Goal: Task Accomplishment & Management: Complete application form

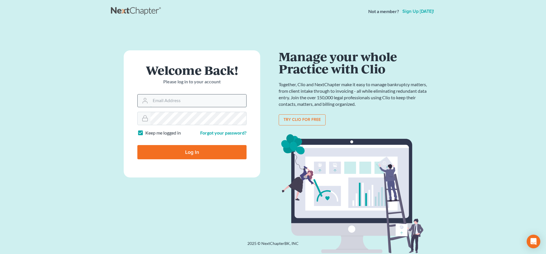
type input "lrubin@pennlawyer.com"
type input "Thinking..."
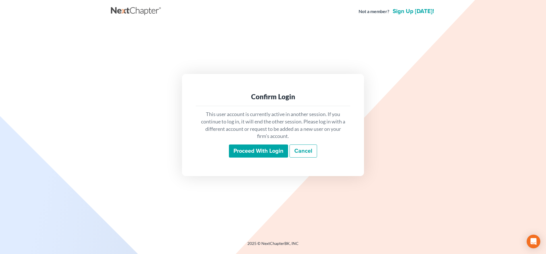
click at [269, 149] on input "Proceed with login" at bounding box center [258, 150] width 59 height 13
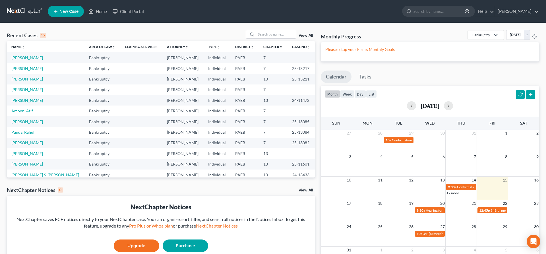
click at [61, 10] on span "New Case" at bounding box center [68, 11] width 19 height 4
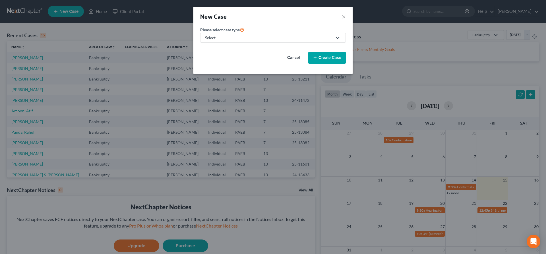
click at [247, 39] on div "Select..." at bounding box center [268, 38] width 127 height 6
click at [220, 49] on div "Bankruptcy" at bounding box center [215, 49] width 20 height 6
select select "67"
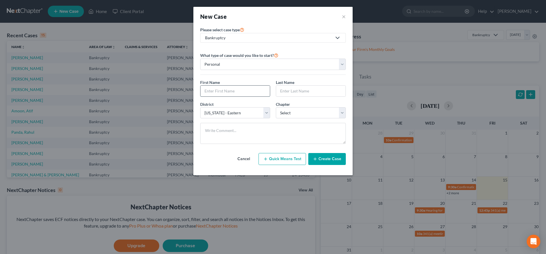
click at [232, 90] on input "text" at bounding box center [234, 91] width 69 height 11
type input "Raquel"
click at [285, 93] on input "text" at bounding box center [310, 91] width 69 height 11
type input "Sawyer"
click at [276, 107] on select "Select 7 11 12 13" at bounding box center [311, 112] width 70 height 11
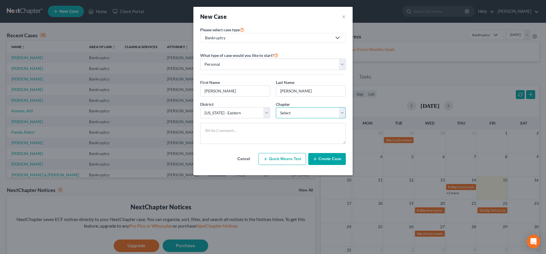
select select "0"
click option "7" at bounding box center [0, 0] width 0 height 0
drag, startPoint x: 333, startPoint y: 156, endPoint x: 222, endPoint y: 154, distance: 110.5
click at [222, 154] on div "Cancel Quick Means Test Create Case" at bounding box center [272, 158] width 145 height 21
click at [324, 159] on button "Create Case" at bounding box center [327, 159] width 38 height 12
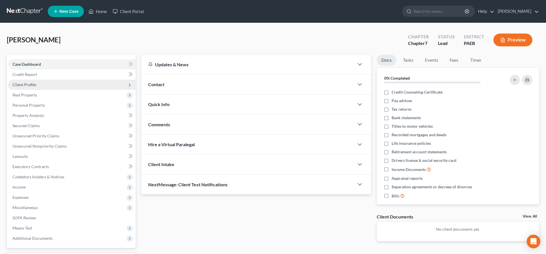
click at [28, 81] on span "Client Profile" at bounding box center [72, 85] width 128 height 10
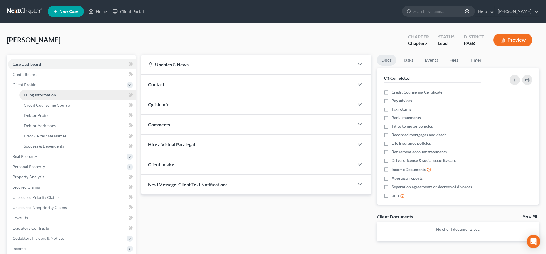
click at [43, 94] on span "Filing Information" at bounding box center [40, 94] width 32 height 5
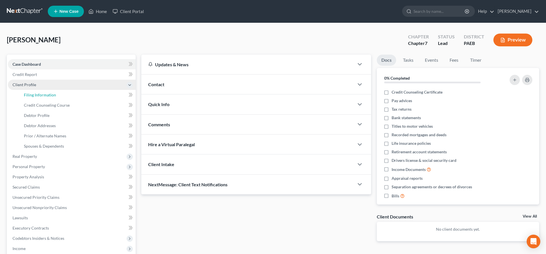
select select "1"
select select "0"
select select "67"
select select "0"
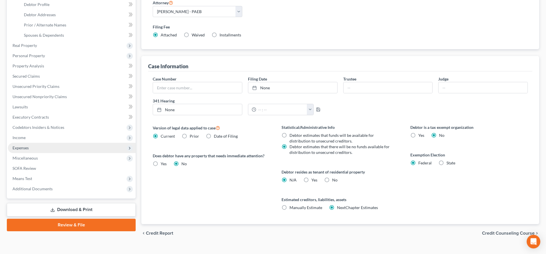
scroll to position [120, 0]
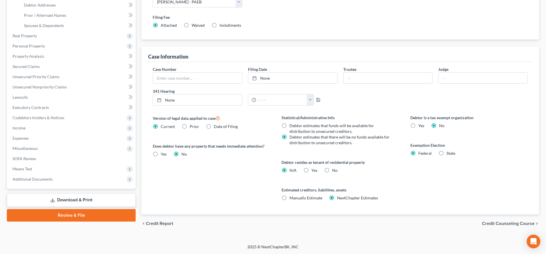
click at [508, 223] on span "Credit Counseling Course" at bounding box center [508, 223] width 53 height 5
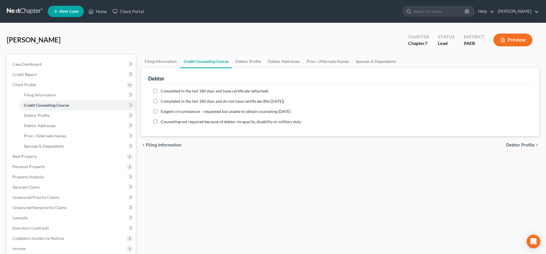
click at [178, 88] on label "Completed in the last 180 days and have certificate (attached)" at bounding box center [215, 91] width 108 height 6
click at [167, 88] on input "Completed in the last 180 days and have certificate (attached)" at bounding box center [165, 90] width 4 height 4
radio input "true"
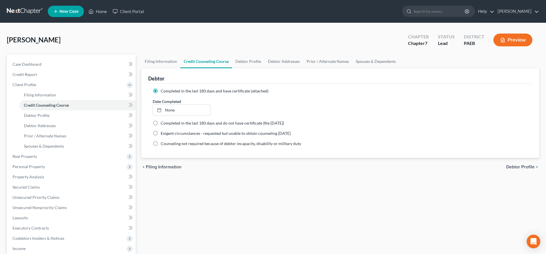
click at [527, 166] on span "Debtor Profile" at bounding box center [520, 167] width 28 height 5
select select "0"
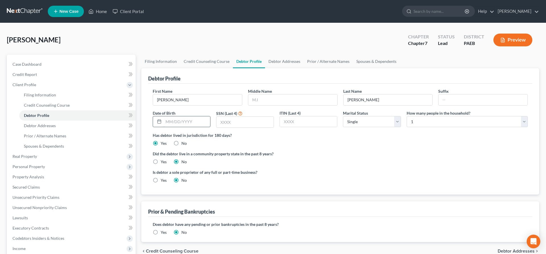
click at [169, 121] on input "text" at bounding box center [186, 121] width 47 height 11
click at [239, 123] on input "text" at bounding box center [244, 121] width 57 height 11
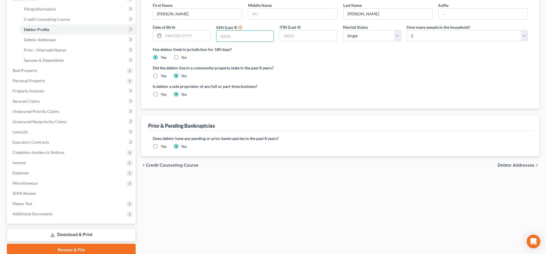
scroll to position [51, 0]
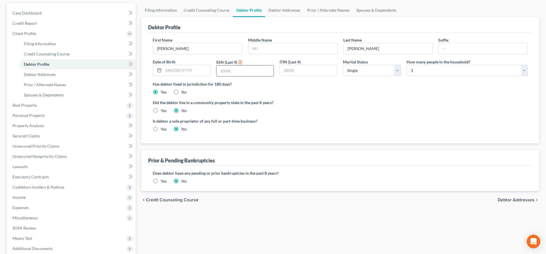
click at [226, 68] on input "text" at bounding box center [244, 70] width 57 height 11
type input "0986"
click at [250, 122] on label "Is debtor a sole proprietor of any full or part-time business?" at bounding box center [245, 121] width 185 height 6
click at [504, 195] on div "chevron_left Credit Counseling Course Debtor Addresses chevron_right" at bounding box center [340, 200] width 398 height 18
click at [518, 197] on span "Debtor Addresses" at bounding box center [515, 199] width 37 height 5
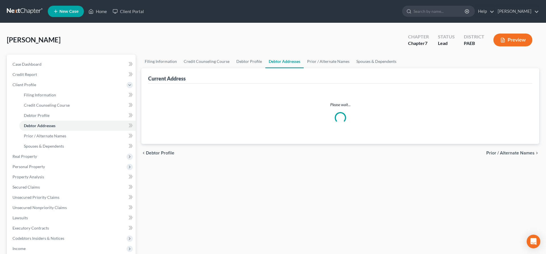
select select "0"
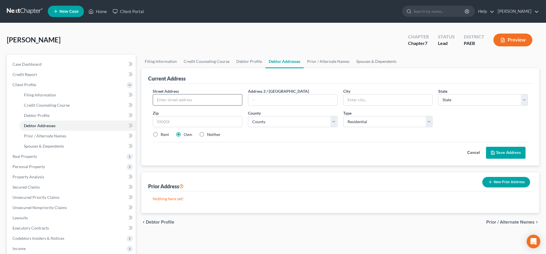
click at [160, 99] on input "text" at bounding box center [197, 99] width 89 height 11
click at [164, 99] on input "text" at bounding box center [197, 99] width 89 height 11
type input "3046 Marias Way"
click at [168, 118] on input "text" at bounding box center [198, 121] width 90 height 11
click at [377, 99] on input "text" at bounding box center [387, 99] width 89 height 11
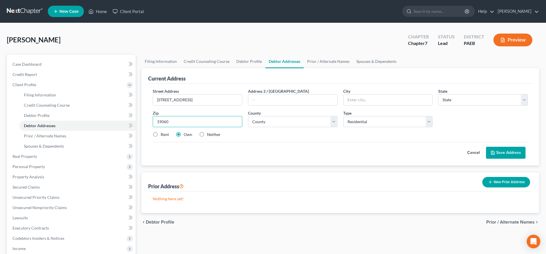
click at [194, 122] on input "19060" at bounding box center [198, 121] width 90 height 11
click at [248, 116] on select "County" at bounding box center [293, 121] width 90 height 11
click at [289, 120] on select "County" at bounding box center [293, 121] width 90 height 11
click at [193, 117] on input "19060" at bounding box center [198, 121] width 90 height 11
type input "1"
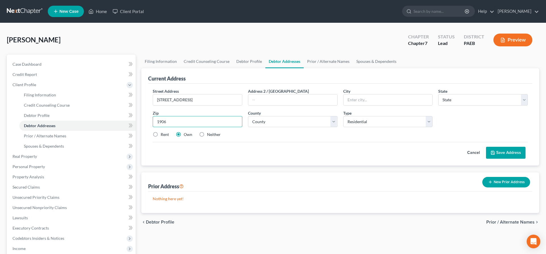
type input "19060"
click at [284, 97] on input "text" at bounding box center [292, 99] width 89 height 11
click at [161, 133] on label "Rent" at bounding box center [165, 135] width 8 height 6
click at [163, 133] on input "Rent" at bounding box center [165, 134] width 4 height 4
radio input "true"
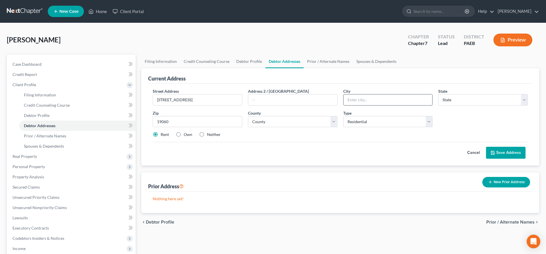
click at [372, 101] on input "text" at bounding box center [387, 99] width 89 height 11
type input "Garnet Valley"
click at [438, 94] on select "State AL AK AR AZ CA CO CT DE DC FL GA GU HI ID IL IN IA KS KY LA ME MD MA MI M…" at bounding box center [483, 99] width 90 height 11
select select "39"
click option "PA" at bounding box center [0, 0] width 0 height 0
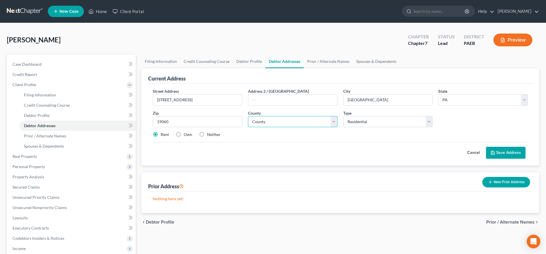
click at [248, 116] on select "County Adams County Allegheny County Armstrong County Beaver County Bedford Cou…" at bounding box center [293, 121] width 90 height 11
select select "22"
click option "Delaware County" at bounding box center [0, 0] width 0 height 0
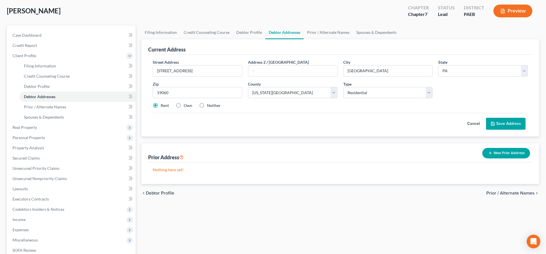
click at [509, 118] on button "Save Address" at bounding box center [505, 124] width 39 height 12
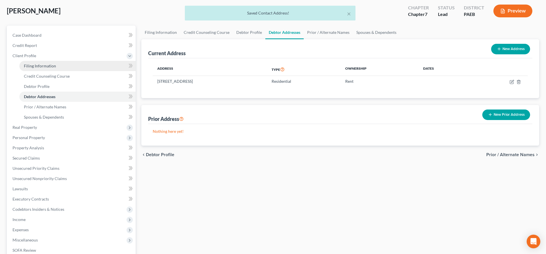
drag, startPoint x: 50, startPoint y: 65, endPoint x: 53, endPoint y: 65, distance: 3.1
click at [50, 65] on span "Filing Information" at bounding box center [40, 65] width 32 height 5
select select "1"
select select "0"
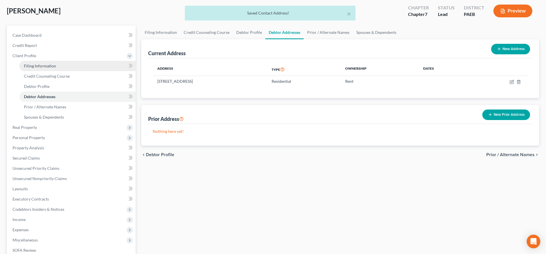
select select "67"
select select "0"
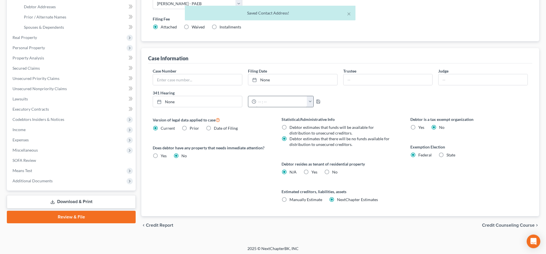
scroll to position [120, 0]
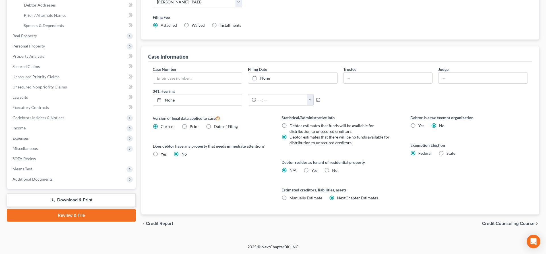
click at [311, 170] on label "Yes Yes" at bounding box center [314, 170] width 6 height 6
click at [313, 170] on input "Yes Yes" at bounding box center [315, 169] width 4 height 4
radio input "true"
radio input "false"
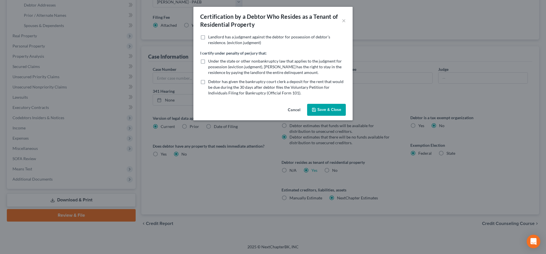
click at [337, 106] on button "Save & Close" at bounding box center [326, 110] width 39 height 12
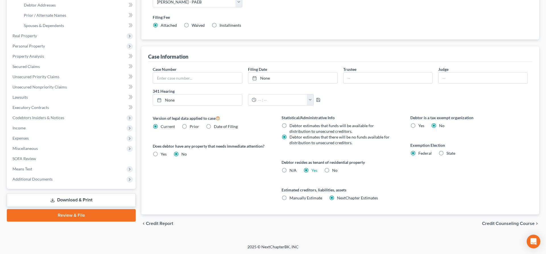
click at [514, 222] on span "Credit Counseling Course" at bounding box center [508, 223] width 53 height 5
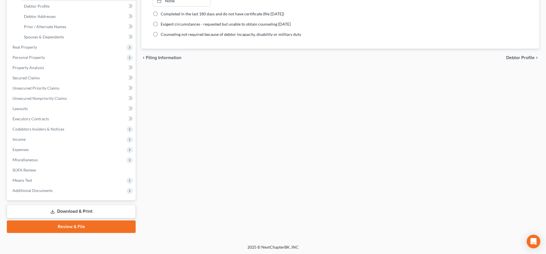
click at [523, 56] on span "Debtor Profile" at bounding box center [520, 57] width 28 height 5
select select "0"
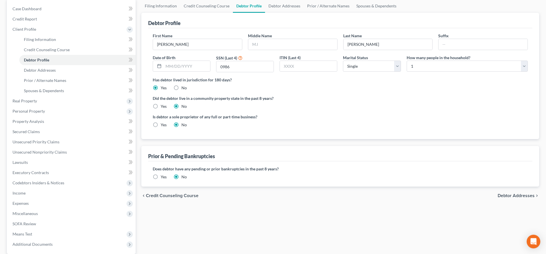
scroll to position [58, 0]
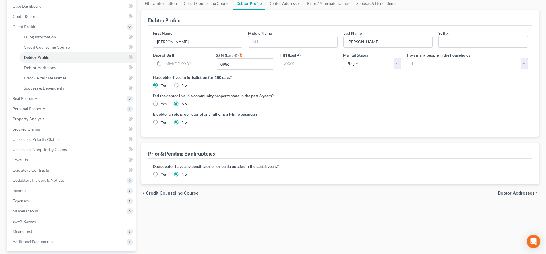
click at [518, 193] on span "Debtor Addresses" at bounding box center [515, 193] width 37 height 5
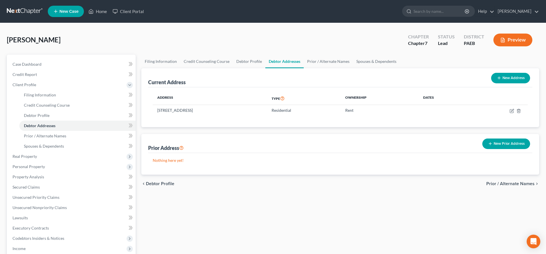
click at [519, 184] on span "Prior / Alternate Names" at bounding box center [510, 183] width 48 height 5
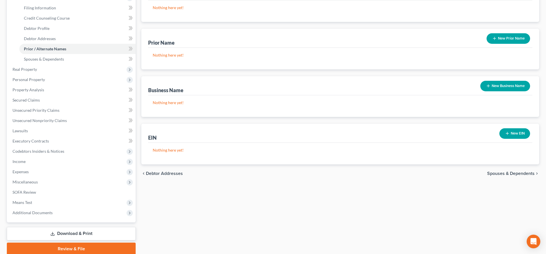
click at [158, 175] on span "Debtor Addresses" at bounding box center [164, 173] width 37 height 5
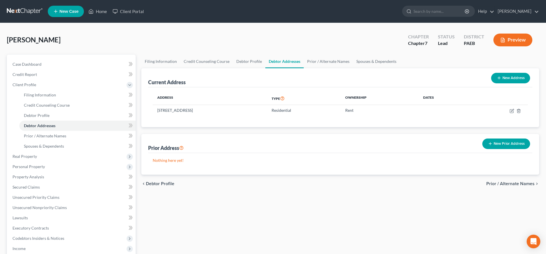
click at [517, 182] on span "Prior / Alternate Names" at bounding box center [510, 183] width 48 height 5
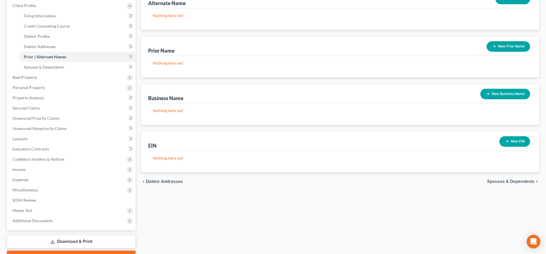
scroll to position [87, 0]
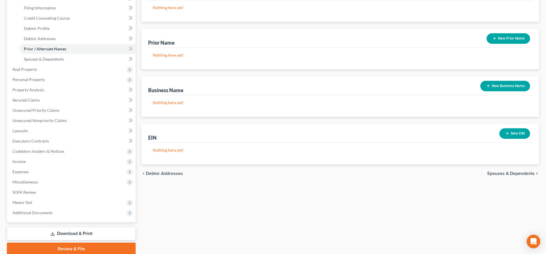
click at [512, 172] on span "Spouses & Dependents" at bounding box center [510, 173] width 47 height 5
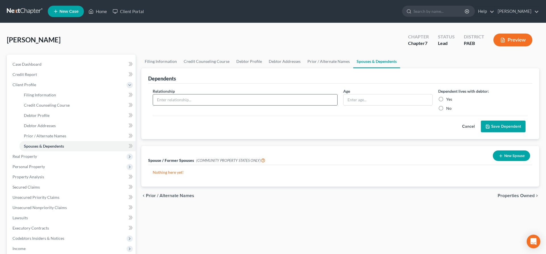
click at [172, 97] on input "text" at bounding box center [245, 99] width 184 height 11
type input "daughter"
drag, startPoint x: 351, startPoint y: 97, endPoint x: 373, endPoint y: 78, distance: 29.4
click at [351, 98] on input "text" at bounding box center [387, 99] width 89 height 11
type input "6"
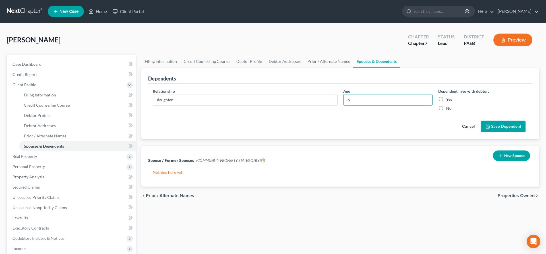
click at [446, 96] on label "Yes" at bounding box center [449, 99] width 6 height 6
click at [448, 96] on input "Yes" at bounding box center [450, 98] width 4 height 4
radio input "true"
click at [498, 126] on button "Save Dependent" at bounding box center [502, 126] width 45 height 12
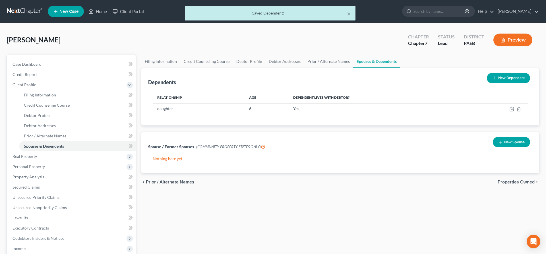
click at [512, 74] on button "New Dependent" at bounding box center [507, 78] width 43 height 11
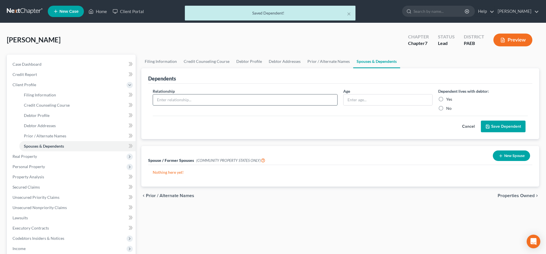
click at [196, 99] on input "text" at bounding box center [245, 99] width 184 height 11
type input "son"
click at [364, 102] on input "text" at bounding box center [387, 99] width 89 height 11
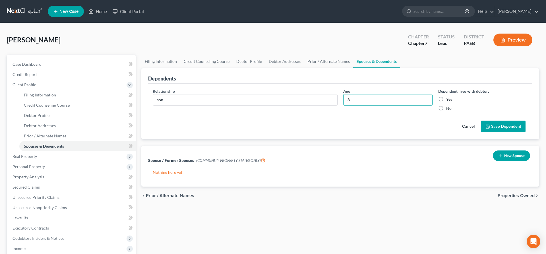
type input "8"
click at [446, 99] on label "Yes" at bounding box center [449, 99] width 6 height 6
click at [448, 99] on input "Yes" at bounding box center [450, 98] width 4 height 4
radio input "true"
click at [517, 126] on button "Save Dependent" at bounding box center [502, 126] width 45 height 12
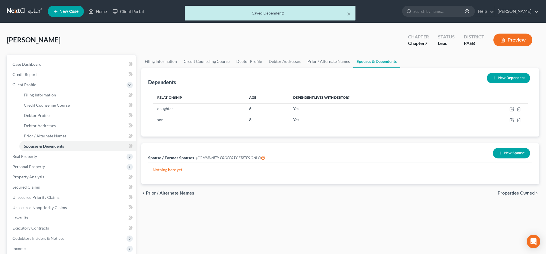
click at [510, 74] on button "New Dependent" at bounding box center [507, 78] width 43 height 11
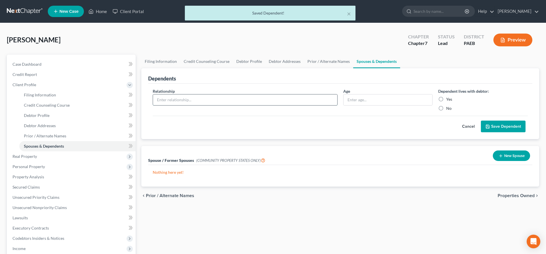
click at [180, 98] on input "text" at bounding box center [245, 99] width 184 height 11
type input "son"
click at [369, 99] on input "text" at bounding box center [387, 99] width 89 height 11
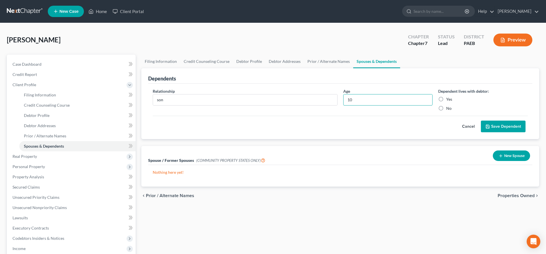
type input "10"
drag, startPoint x: 450, startPoint y: 94, endPoint x: 445, endPoint y: 98, distance: 7.1
click at [445, 98] on div "Dependent lives with debtor: Yes No" at bounding box center [482, 99] width 95 height 23
click at [446, 100] on label "Yes" at bounding box center [449, 99] width 6 height 6
click at [448, 100] on input "Yes" at bounding box center [450, 98] width 4 height 4
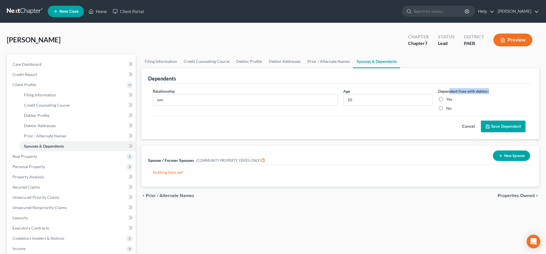
radio input "true"
click at [496, 128] on button "Save Dependent" at bounding box center [502, 126] width 45 height 12
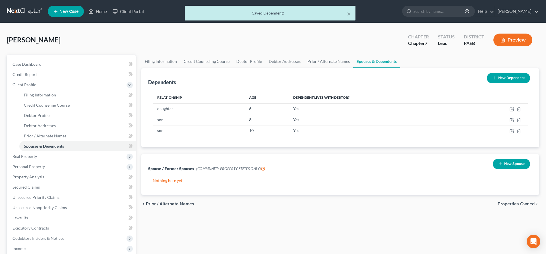
click at [501, 76] on button "New Dependent" at bounding box center [507, 78] width 43 height 11
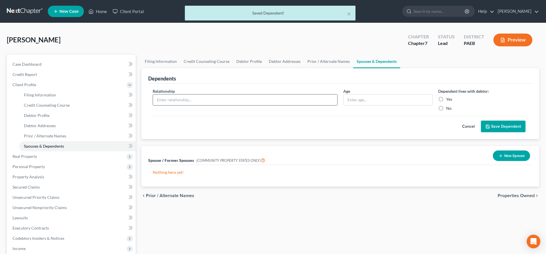
click at [170, 104] on input "text" at bounding box center [245, 99] width 184 height 11
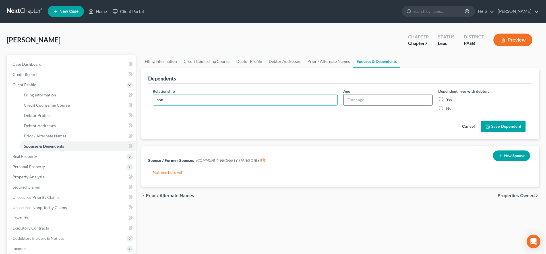
type input "son"
click at [360, 100] on input "text" at bounding box center [387, 99] width 89 height 11
type input "13"
click at [446, 101] on label "Yes" at bounding box center [449, 99] width 6 height 6
click at [448, 100] on input "Yes" at bounding box center [450, 98] width 4 height 4
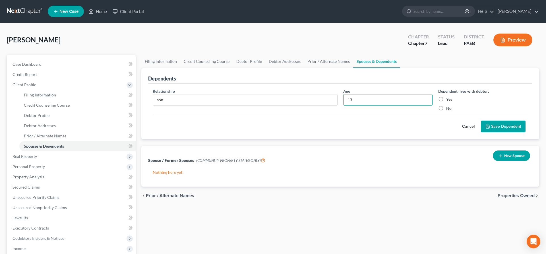
radio input "true"
click at [503, 122] on button "Save Dependent" at bounding box center [502, 126] width 45 height 12
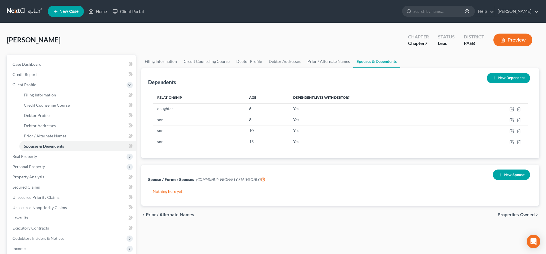
click at [514, 214] on span "Properties Owned" at bounding box center [515, 214] width 37 height 5
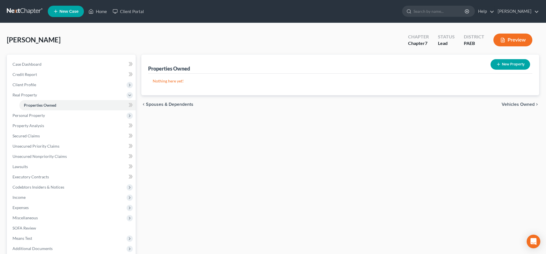
click at [509, 106] on span "Vehicles Owned" at bounding box center [517, 104] width 33 height 5
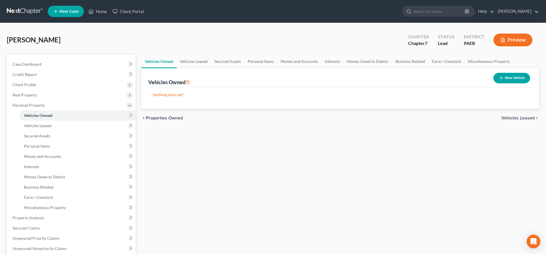
click at [511, 79] on button "New Vehicle" at bounding box center [511, 78] width 37 height 11
select select "0"
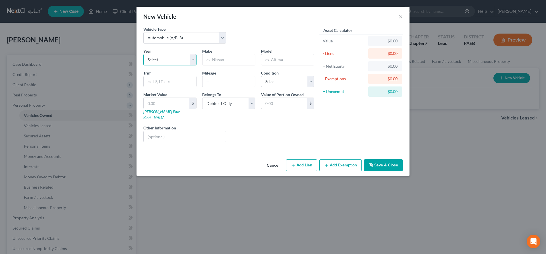
click at [143, 54] on select "Select 2026 2025 2024 2023 2022 2021 2020 2019 2018 2017 2016 2015 2014 2013 20…" at bounding box center [169, 59] width 53 height 11
select select "2"
click option "2024" at bounding box center [0, 0] width 0 height 0
drag, startPoint x: 218, startPoint y: 56, endPoint x: 193, endPoint y: 15, distance: 48.1
click at [218, 56] on input "text" at bounding box center [228, 59] width 53 height 11
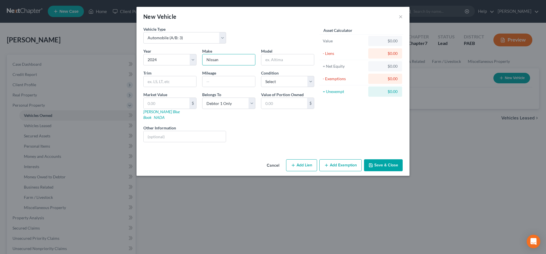
type input "Nissan"
type input "Rock Creek"
click at [261, 76] on select "Select Excellent Very Good Good Fair Poor" at bounding box center [287, 81] width 53 height 11
click at [167, 80] on input "text" at bounding box center [169, 81] width 53 height 11
click at [158, 112] on link "Kelly Blue Book" at bounding box center [161, 114] width 36 height 11
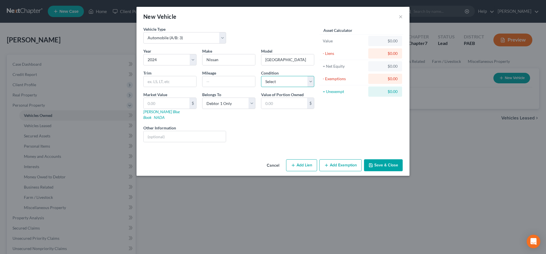
click at [279, 83] on select "Select Excellent Very Good Good Fair Poor" at bounding box center [287, 81] width 53 height 11
select select "2"
click option "Good" at bounding box center [0, 0] width 0 height 0
click at [157, 105] on input "text" at bounding box center [166, 103] width 46 height 11
type input "3"
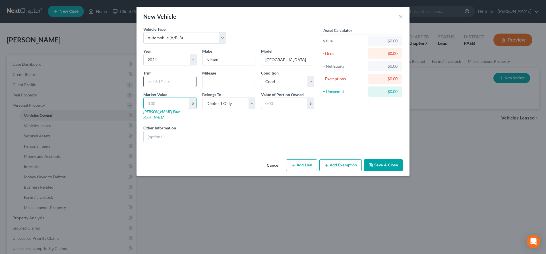
type input "3.00"
type input "32"
type input "32.00"
type input "320"
type input "320.00"
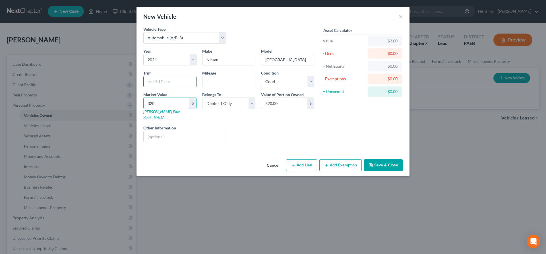
type input "3200"
type input "3,200.00"
type input "3,2000"
type input "32,000.00"
type input "32,000"
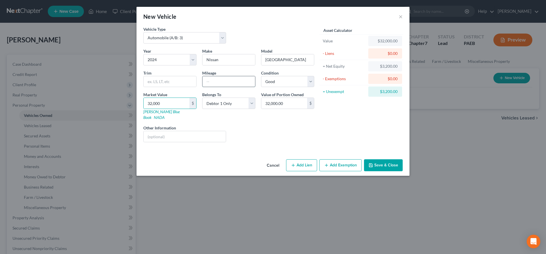
click at [231, 84] on input "text" at bounding box center [228, 81] width 53 height 11
click at [157, 79] on input "text" at bounding box center [169, 81] width 53 height 11
drag, startPoint x: 223, startPoint y: 81, endPoint x: 156, endPoint y: 68, distance: 68.3
click at [202, 76] on input "11000" at bounding box center [228, 81] width 53 height 11
type input "12000"
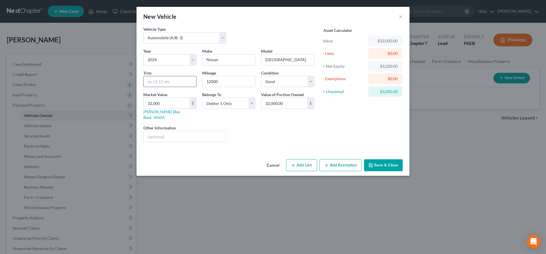
click at [155, 82] on input "text" at bounding box center [169, 81] width 53 height 11
click at [389, 160] on button "Save & Close" at bounding box center [383, 165] width 39 height 12
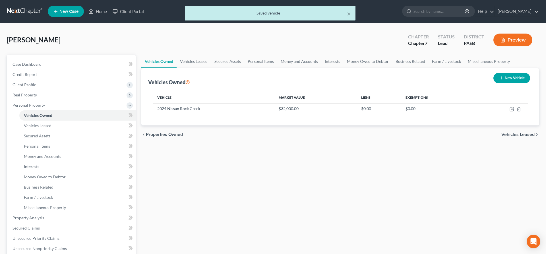
click at [500, 75] on button "New Vehicle" at bounding box center [511, 78] width 37 height 11
select select "0"
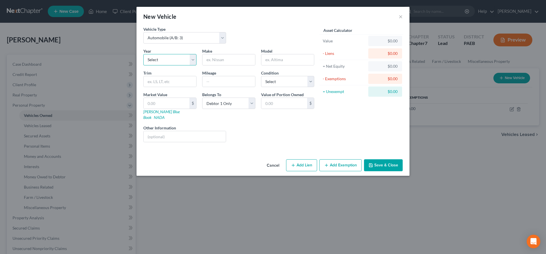
select select "8"
click option "2018" at bounding box center [0, 0] width 0 height 0
click at [217, 60] on input "text" at bounding box center [228, 59] width 53 height 11
type input "Nissan"
type input "Pathfinder"
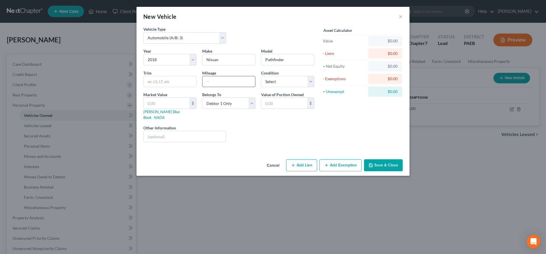
click at [211, 84] on input "text" at bounding box center [228, 81] width 53 height 11
type input "90000"
click at [261, 76] on select "Select Excellent Very Good Good Fair Poor" at bounding box center [287, 81] width 53 height 11
click option "Fair" at bounding box center [0, 0] width 0 height 0
click at [261, 76] on select "Select Excellent Very Good Good Fair Poor" at bounding box center [287, 81] width 53 height 11
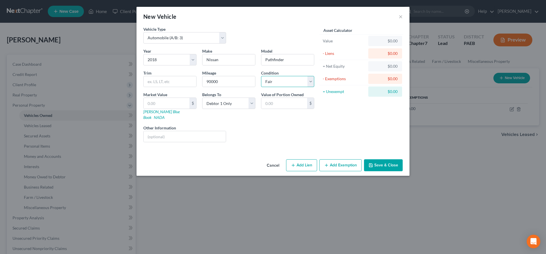
select select "4"
click option "Poor" at bounding box center [0, 0] width 0 height 0
click at [155, 111] on link "Kelly Blue Book" at bounding box center [161, 114] width 36 height 11
click at [162, 131] on input "text" at bounding box center [184, 136] width 82 height 11
type input "does not run"
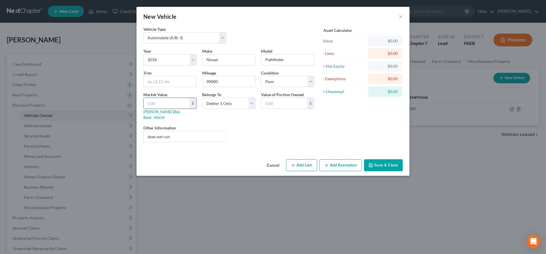
click at [164, 105] on input "text" at bounding box center [166, 103] width 46 height 11
click at [180, 117] on div "Year Select 2026 2025 2024 2023 2022 2021 2020 2019 2018 2017 2016 2015 2014 20…" at bounding box center [228, 97] width 176 height 99
drag, startPoint x: 152, startPoint y: 104, endPoint x: 159, endPoint y: 90, distance: 15.6
click at [152, 103] on input "text" at bounding box center [166, 103] width 46 height 11
type input "5"
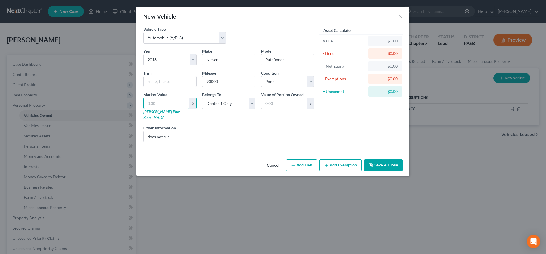
type input "5.00"
type input "50"
type input "50.00"
type input "500"
type input "500.00"
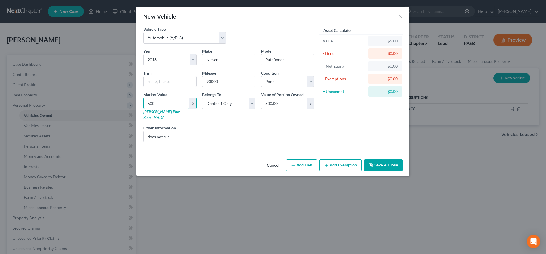
type input "5000"
type input "5,000.00"
type input "5,000"
click at [309, 160] on button "Add Lien" at bounding box center [301, 165] width 31 height 12
select select "0"
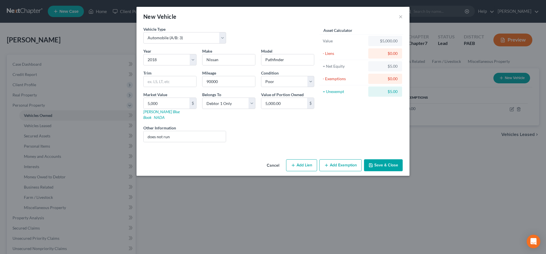
select select "0"
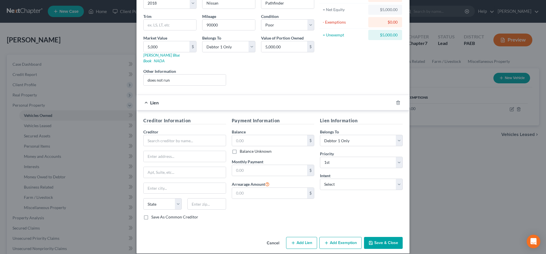
scroll to position [57, 0]
click at [158, 134] on input "text" at bounding box center [184, 139] width 83 height 11
drag, startPoint x: 192, startPoint y: 136, endPoint x: 134, endPoint y: 132, distance: 58.1
click at [143, 134] on input "Members First FCU" at bounding box center [184, 139] width 83 height 11
type input "Members First FCU"
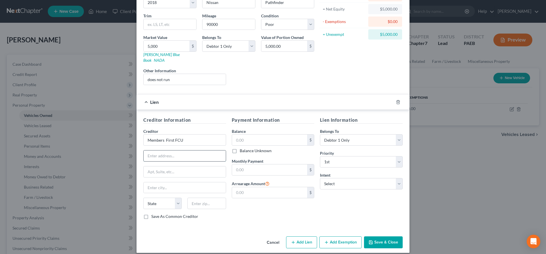
click at [177, 150] on input "text" at bounding box center [184, 155] width 82 height 11
type input "5000 Marketplace Way"
click at [198, 200] on input "text" at bounding box center [206, 202] width 38 height 11
type input "17026"
click at [235, 212] on div "Payment Information Balance $ Balance Unknown Balance Undetermined $ Balance Un…" at bounding box center [273, 169] width 88 height 107
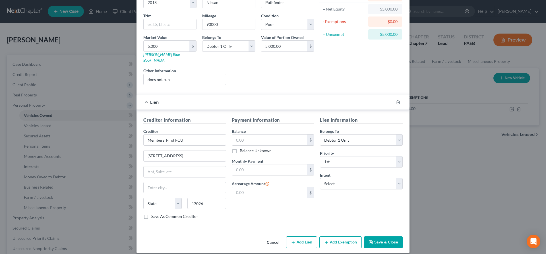
type input "Fredericksburg"
select select "39"
click at [247, 164] on input "text" at bounding box center [269, 169] width 75 height 11
type input "740"
click at [259, 134] on input "text" at bounding box center [269, 139] width 75 height 11
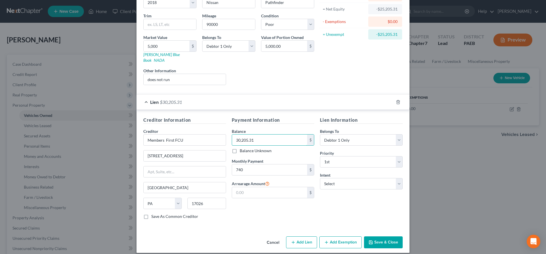
type input "30,205.31"
drag, startPoint x: 315, startPoint y: 209, endPoint x: 343, endPoint y: 180, distance: 39.8
click at [315, 207] on div "Payment Information Balance 30,205.31 $ Balance Unknown Balance Undetermined 30…" at bounding box center [273, 169] width 88 height 107
click at [320, 178] on select "Select Surrender Redeem Reaffirm Avoid Other" at bounding box center [361, 183] width 83 height 11
select select "0"
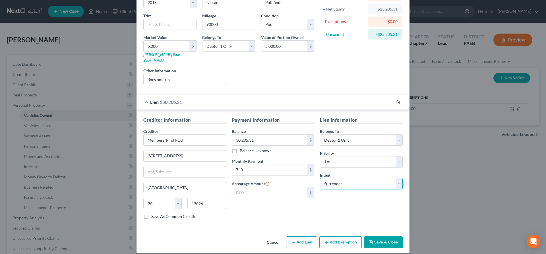
click option "Surrender" at bounding box center [0, 0] width 0 height 0
click at [391, 236] on button "Save & Close" at bounding box center [383, 242] width 39 height 12
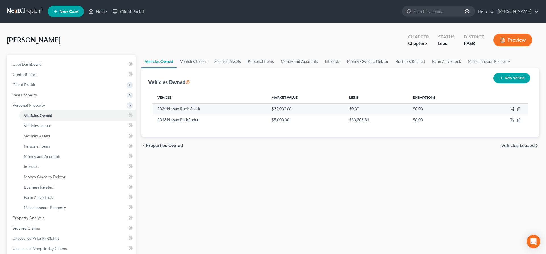
click at [513, 107] on icon "button" at bounding box center [511, 109] width 5 height 5
select select "0"
select select "2"
select select "0"
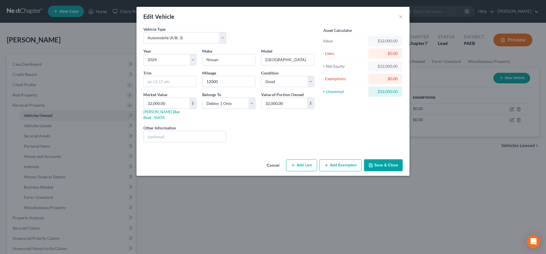
click at [300, 159] on button "Add Lien" at bounding box center [301, 165] width 31 height 12
select select "0"
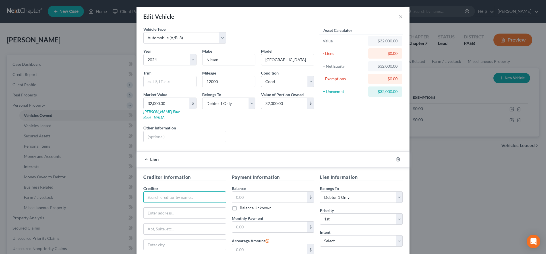
click at [165, 191] on input "text" at bounding box center [184, 196] width 83 height 11
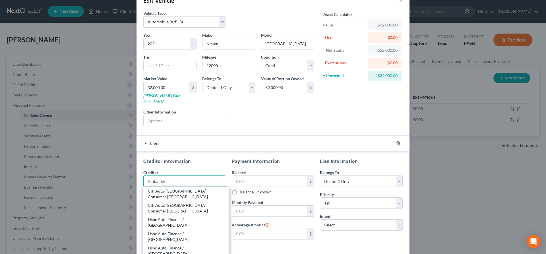
scroll to position [29, 0]
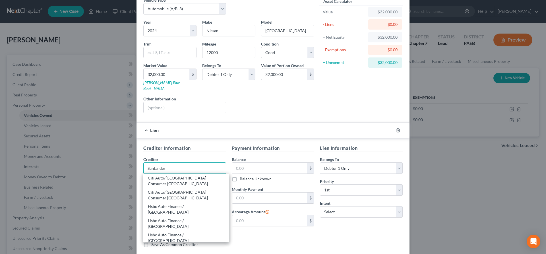
type input "Santander"
type input "POB 961245"
type input "Ft Worth"
select select "45"
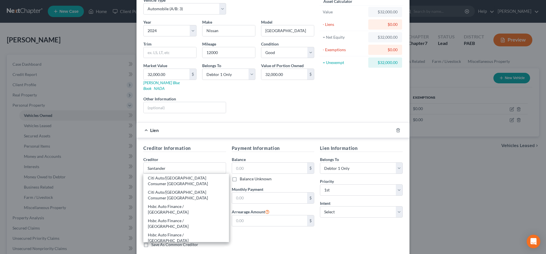
type input "76161"
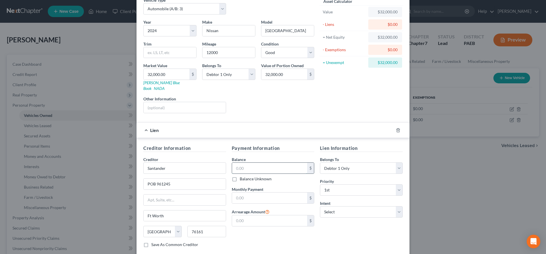
click at [256, 163] on input "text" at bounding box center [269, 168] width 75 height 11
type input "33,000"
click at [257, 192] on input "text" at bounding box center [269, 197] width 75 height 11
type input "803"
click at [320, 206] on select "Select Surrender Redeem Reaffirm Avoid Other" at bounding box center [361, 211] width 83 height 11
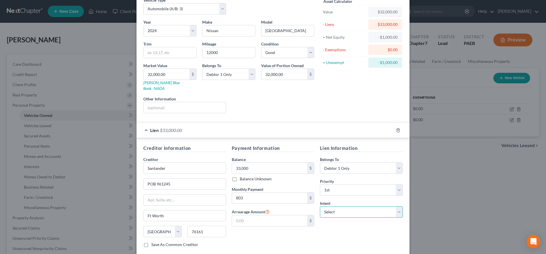
select select "4"
click option "Other" at bounding box center [0, 0] width 0 height 0
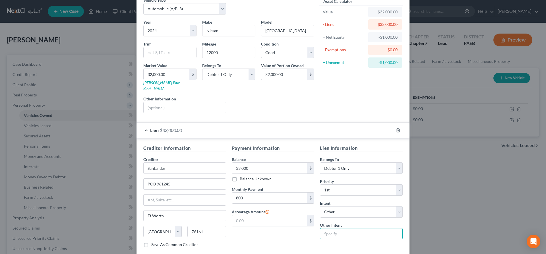
click at [346, 228] on input "text" at bounding box center [361, 233] width 83 height 11
type input "maintain payments"
click at [241, 236] on div "Payment Information Balance 33,000.00 $ Balance Unknown Balance Undetermined 33…" at bounding box center [273, 198] width 88 height 107
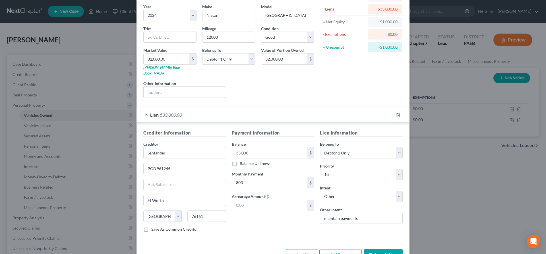
scroll to position [57, 0]
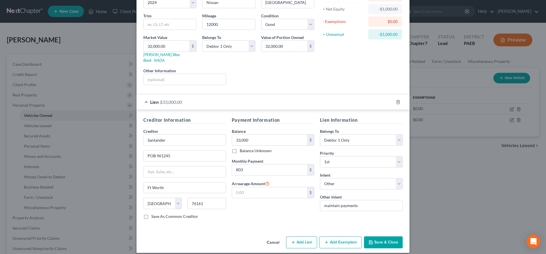
click at [386, 236] on button "Save & Close" at bounding box center [383, 242] width 39 height 12
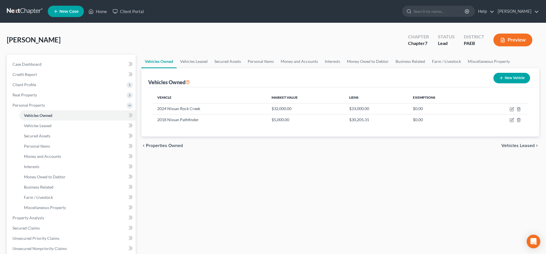
click at [520, 78] on button "New Vehicle" at bounding box center [511, 78] width 37 height 11
select select "0"
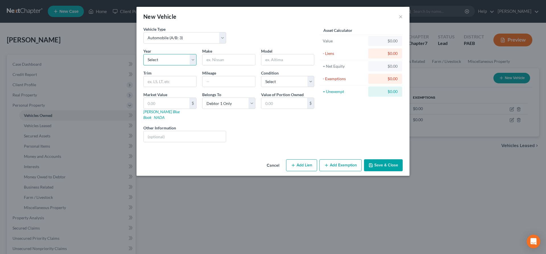
click at [143, 54] on select "Select 2026 2025 2024 2023 2022 2021 2020 2019 2018 2017 2016 2015 2014 2013 20…" at bounding box center [169, 59] width 53 height 11
select select "5"
click option "2021" at bounding box center [0, 0] width 0 height 0
click at [209, 62] on input "text" at bounding box center [228, 59] width 53 height 11
type input "Ford"
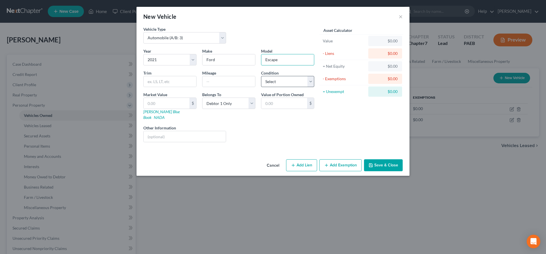
type input "Escape"
click at [261, 76] on select "Select Excellent Very Good Good Fair Poor" at bounding box center [287, 81] width 53 height 11
select select "2"
click option "Good" at bounding box center [0, 0] width 0 height 0
click at [219, 82] on input "text" at bounding box center [228, 81] width 53 height 11
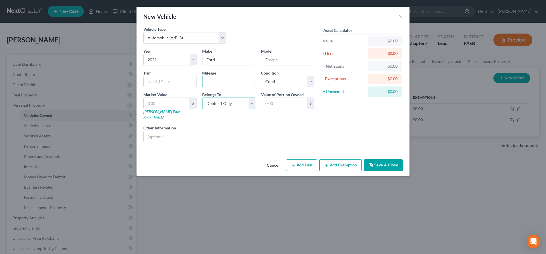
click at [202, 97] on select "Select Debtor 1 Only Debtor 2 Only Debtor 1 And Debtor 2 Only At Least One Of T…" at bounding box center [228, 102] width 53 height 11
select select "3"
click option "At Least One Of The Debtors And Another" at bounding box center [0, 0] width 0 height 0
click at [281, 101] on input "text" at bounding box center [284, 103] width 46 height 11
click at [154, 112] on link "Kelly Blue Book" at bounding box center [161, 114] width 36 height 11
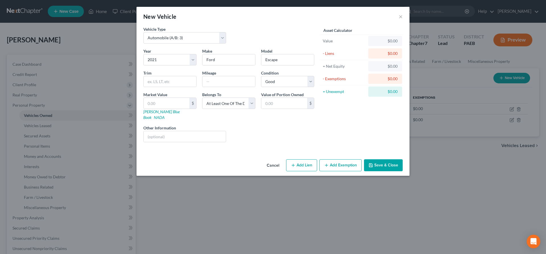
click at [150, 114] on div "Market Value $ Kelly Blue Book NADA" at bounding box center [169, 105] width 59 height 29
click at [156, 111] on link "Kelly Blue Book" at bounding box center [161, 114] width 36 height 11
click at [156, 101] on input "text" at bounding box center [166, 103] width 46 height 11
type input "1"
type input "1.00"
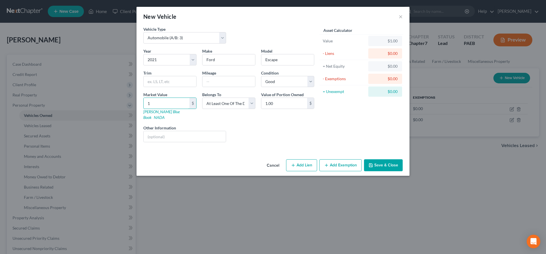
type input "12"
type input "12.00"
type input "126"
type input "126.00"
type input "1260"
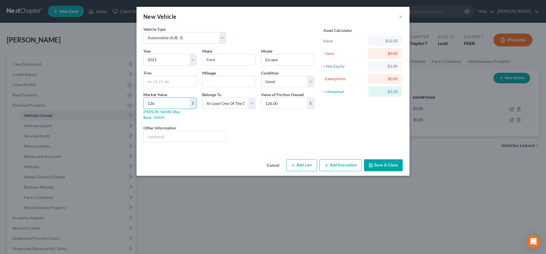
type input "1,260.00"
type input "1,2600"
type input "12,600.00"
type input "12,600"
click at [220, 82] on input "text" at bounding box center [228, 81] width 53 height 11
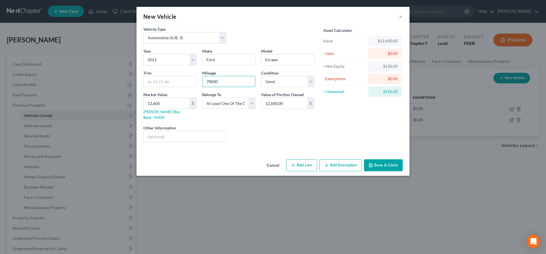
type input "78000"
click at [294, 163] on icon "button" at bounding box center [293, 165] width 5 height 5
select select "3"
select select "0"
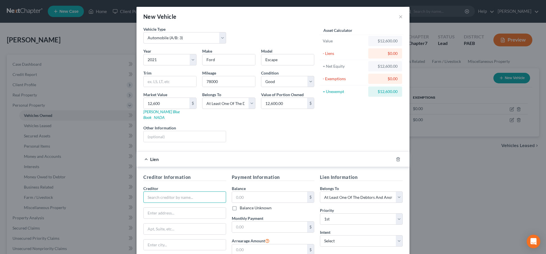
click at [163, 191] on input "text" at bounding box center [184, 196] width 83 height 11
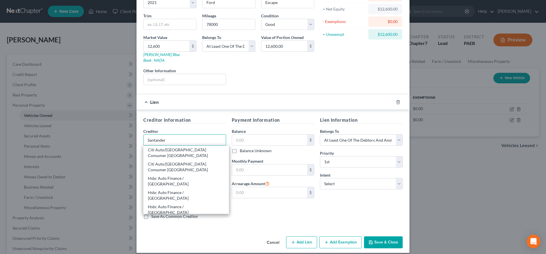
type input "Santander"
click at [174, 232] on div "Santander" at bounding box center [186, 235] width 76 height 6
type input "POB 961245"
type input "Ft Worth"
select select "45"
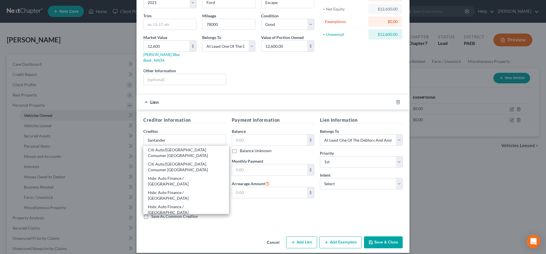
type input "76161"
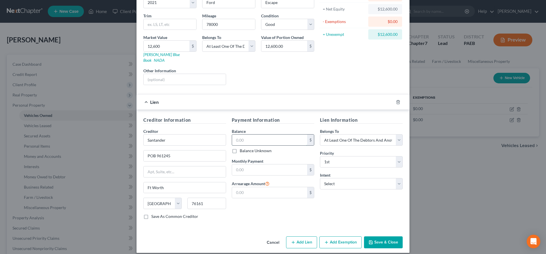
click at [278, 135] on input "text" at bounding box center [269, 139] width 75 height 11
type input "19,000"
click at [320, 178] on select "Select Surrender Redeem Reaffirm Avoid Other" at bounding box center [361, 183] width 83 height 11
select select "4"
click option "Other" at bounding box center [0, 0] width 0 height 0
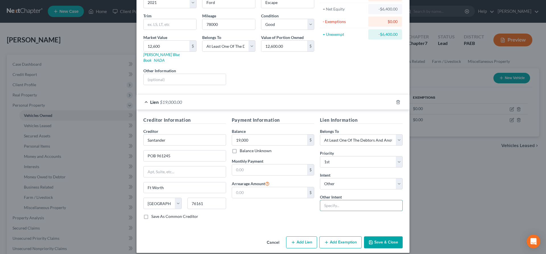
click at [332, 202] on input "text" at bounding box center [361, 205] width 83 height 11
type input "continue payments"
click at [252, 164] on input "text" at bounding box center [269, 169] width 75 height 11
type input "583"
click at [378, 236] on button "Save & Close" at bounding box center [383, 242] width 39 height 12
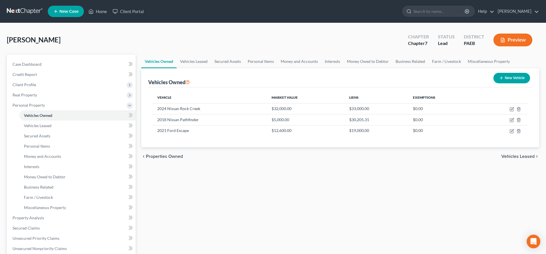
click at [512, 154] on span "Vehicles Leased" at bounding box center [517, 156] width 33 height 5
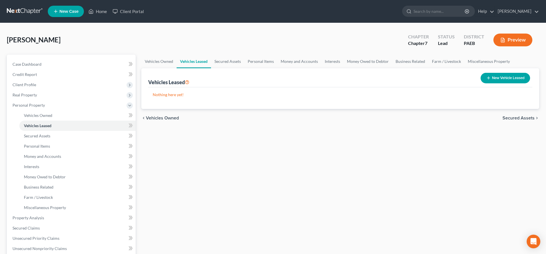
click at [528, 116] on span "Secured Assets" at bounding box center [518, 118] width 32 height 5
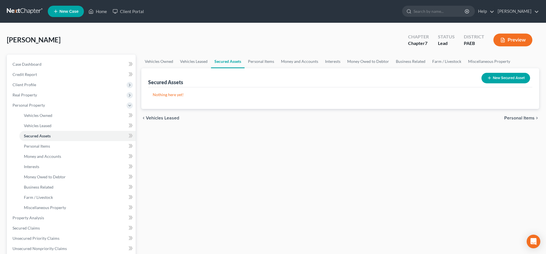
click at [519, 116] on span "Personal Items" at bounding box center [519, 118] width 30 height 5
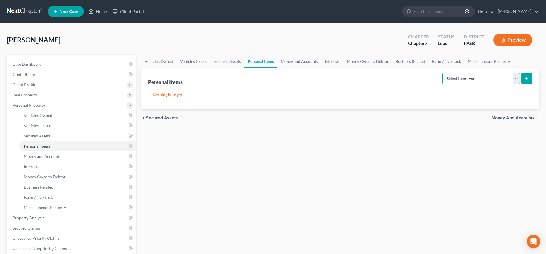
click at [442, 73] on select "Select Item Type Clothing (A/B: 11) Collectibles Of Value (A/B: 8) Electronics …" at bounding box center [480, 78] width 77 height 11
select select "clothing"
click option "Clothing (A/B: 11)" at bounding box center [0, 0] width 0 height 0
drag, startPoint x: 528, startPoint y: 79, endPoint x: 509, endPoint y: 78, distance: 19.1
click at [527, 79] on icon "submit" at bounding box center [526, 78] width 5 height 5
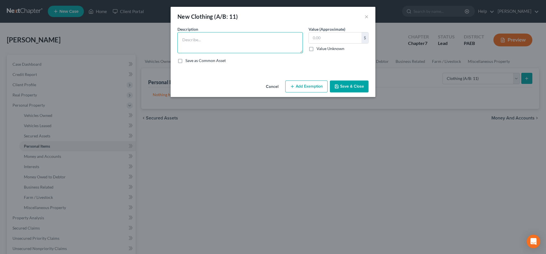
click at [220, 38] on textarea at bounding box center [239, 42] width 125 height 21
type textarea "clothing"
click at [337, 39] on input "text" at bounding box center [335, 37] width 53 height 11
type input "50"
click at [297, 82] on button "Add Exemption" at bounding box center [306, 86] width 42 height 12
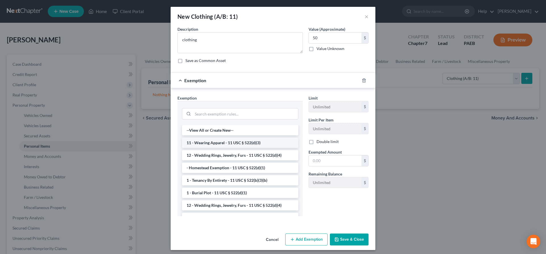
click at [257, 141] on li "11 - Wearing Apparel - 11 USC § 522(d)(3)" at bounding box center [240, 143] width 116 height 10
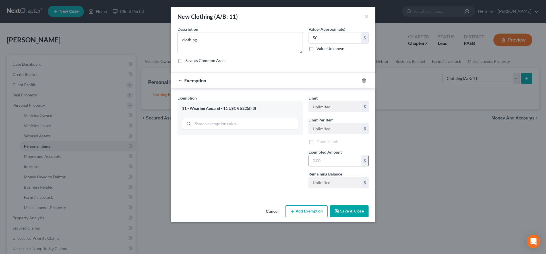
click at [323, 158] on input "text" at bounding box center [335, 160] width 53 height 11
type input "50"
click at [350, 208] on button "Save & Close" at bounding box center [349, 211] width 39 height 12
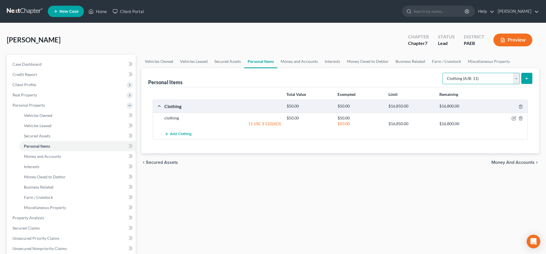
click at [442, 73] on select "Select Item Type Clothing (A/B: 11) Collectibles Of Value (A/B: 8) Electronics …" at bounding box center [480, 78] width 77 height 11
select select "electronics"
click option "Electronics (A/B: 7)" at bounding box center [0, 0] width 0 height 0
click at [524, 78] on icon "submit" at bounding box center [526, 78] width 5 height 5
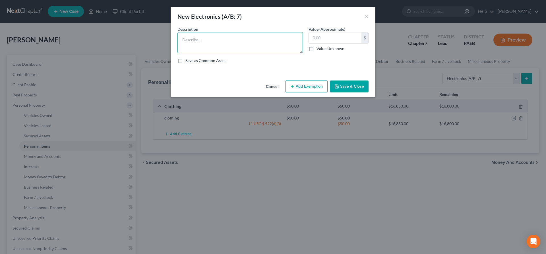
click at [213, 34] on textarea at bounding box center [239, 42] width 125 height 21
click at [320, 34] on input "text" at bounding box center [335, 37] width 53 height 11
click at [236, 37] on textarea "computers, iPad, 2 phones" at bounding box center [239, 42] width 125 height 21
type textarea "computers, iPad, 2 phones, xbox"
click at [330, 37] on input "text" at bounding box center [335, 37] width 53 height 11
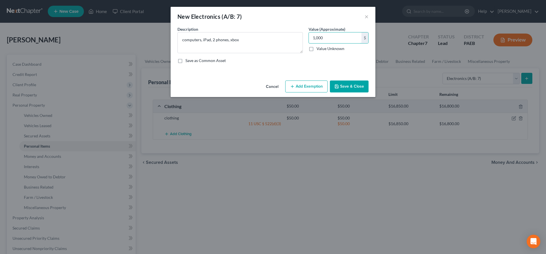
type input "1,000"
click at [310, 88] on button "Add Exemption" at bounding box center [306, 86] width 42 height 12
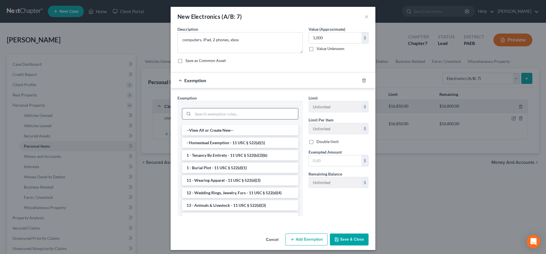
click at [229, 116] on input "search" at bounding box center [245, 113] width 105 height 11
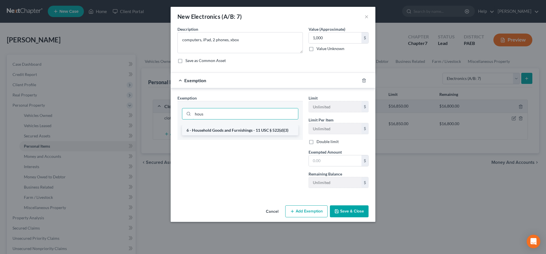
type input "hous"
click at [231, 131] on li "6 - Household Goods and Furnishings - 11 USC § 522(d)(3)" at bounding box center [240, 130] width 116 height 10
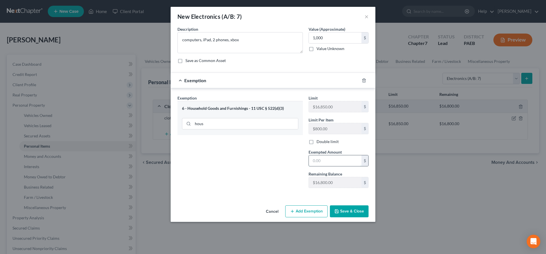
click at [328, 162] on input "text" at bounding box center [335, 160] width 53 height 11
type input "1,000"
click at [353, 207] on button "Save & Close" at bounding box center [349, 211] width 39 height 12
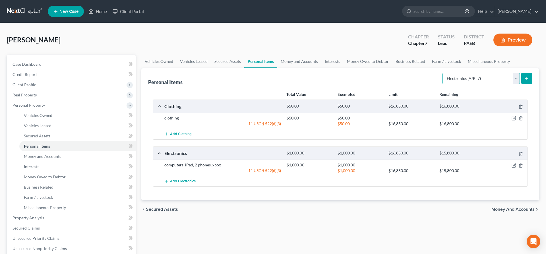
click at [442, 73] on select "Select Item Type Clothing (A/B: 11) Collectibles Of Value (A/B: 8) Electronics …" at bounding box center [480, 78] width 77 height 11
click option "Firearms (A/B: 10)" at bounding box center [0, 0] width 0 height 0
click at [442, 73] on select "Select Item Type Clothing (A/B: 11) Collectibles Of Value (A/B: 8) Electronics …" at bounding box center [480, 78] width 77 height 11
select select "household_goods"
click option "Household Goods (A/B: 6)" at bounding box center [0, 0] width 0 height 0
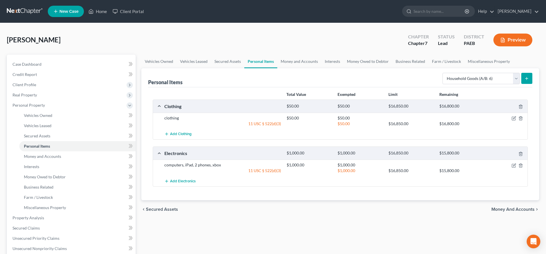
click at [525, 79] on icon "submit" at bounding box center [526, 78] width 5 height 5
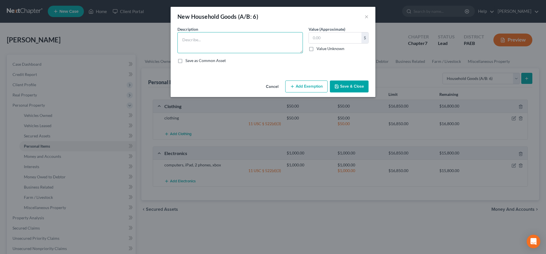
click at [271, 49] on textarea at bounding box center [239, 42] width 125 height 21
type textarea "furniture & appliances"
click at [329, 38] on input "text" at bounding box center [335, 37] width 53 height 11
type input "1,000"
click at [310, 87] on button "Add Exemption" at bounding box center [306, 86] width 42 height 12
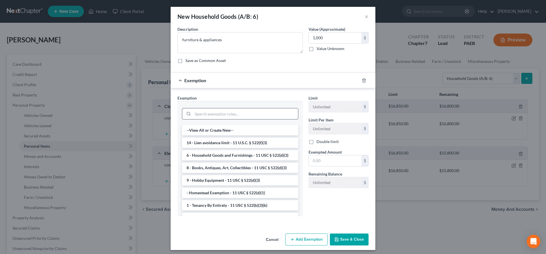
click at [233, 110] on input "search" at bounding box center [245, 113] width 105 height 11
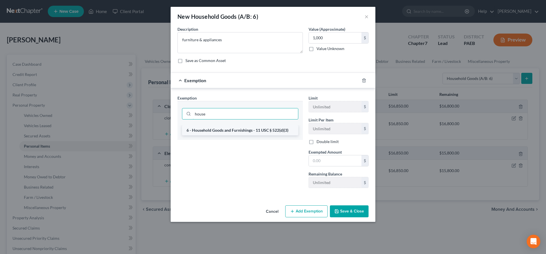
type input "house"
click at [237, 133] on li "6 - Household Goods and Furnishings - 11 USC § 522(d)(3)" at bounding box center [240, 130] width 116 height 10
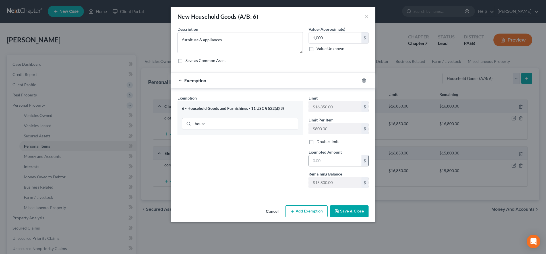
click at [326, 159] on input "text" at bounding box center [335, 160] width 53 height 11
type input "1,000"
click at [358, 207] on button "Save & Close" at bounding box center [349, 211] width 39 height 12
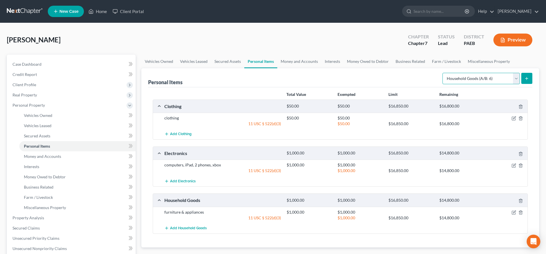
click at [442, 73] on select "Select Item Type Clothing (A/B: 11) Collectibles Of Value (A/B: 8) Electronics …" at bounding box center [480, 78] width 77 height 11
select select "jewelry"
click option "Jewelry (A/B: 12)" at bounding box center [0, 0] width 0 height 0
click at [526, 74] on button "submit" at bounding box center [526, 78] width 11 height 11
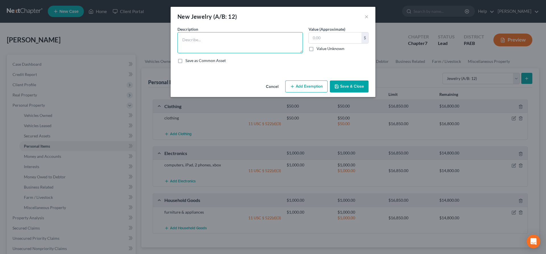
click at [226, 42] on textarea at bounding box center [239, 42] width 125 height 21
type textarea "costume jewely"
click at [329, 39] on input "text" at bounding box center [335, 37] width 53 height 11
type input "100"
click at [310, 82] on button "Add Exemption" at bounding box center [306, 86] width 42 height 12
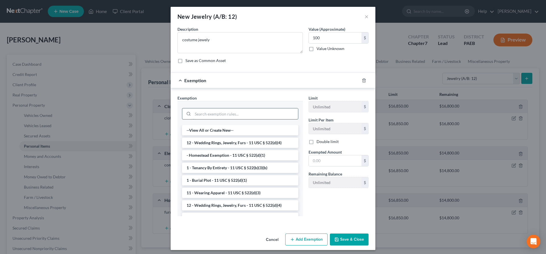
click at [223, 115] on input "search" at bounding box center [245, 113] width 105 height 11
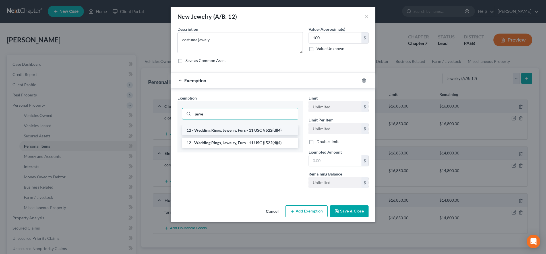
type input "jewe"
click at [251, 131] on li "12 - Wedding Rings, Jewelry, Furs - 11 USC § 522(d)(4)" at bounding box center [240, 130] width 116 height 10
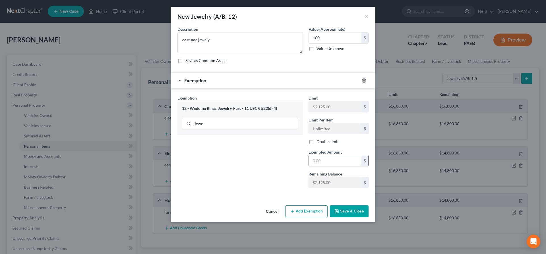
click at [318, 158] on input "text" at bounding box center [335, 160] width 53 height 11
type input "100"
click at [340, 206] on button "Save & Close" at bounding box center [349, 211] width 39 height 12
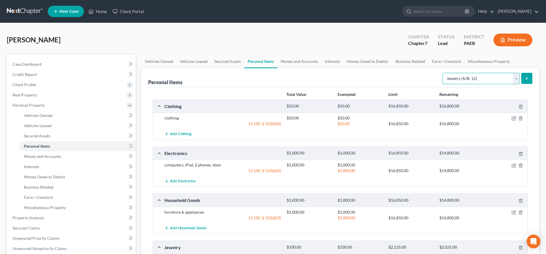
click at [442, 73] on select "Select Item Type Clothing (A/B: 11) Collectibles Of Value (A/B: 8) Electronics …" at bounding box center [480, 78] width 77 height 11
select select "pets"
click option "Pet(s) (A/B: 13)" at bounding box center [0, 0] width 0 height 0
click at [528, 74] on button "submit" at bounding box center [526, 78] width 11 height 11
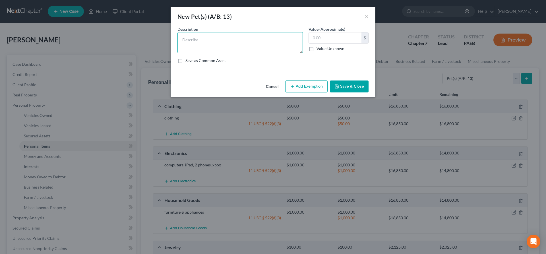
click at [213, 43] on textarea at bounding box center [239, 42] width 125 height 21
type textarea "dog"
click at [322, 36] on input "text" at bounding box center [335, 37] width 53 height 11
type input "10"
click at [354, 88] on button "Save & Close" at bounding box center [349, 86] width 39 height 12
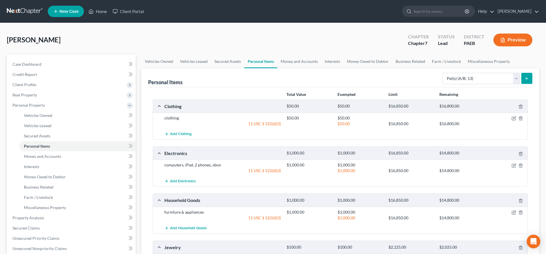
click at [354, 76] on div "Personal Items Select Item Type Clothing (A/B: 11) Collectibles Of Value (A/B: …" at bounding box center [340, 77] width 384 height 19
click at [442, 73] on select "Select Item Type Clothing (A/B: 11) Collectibles Of Value (A/B: 8) Electronics …" at bounding box center [480, 78] width 77 height 11
drag, startPoint x: 480, startPoint y: 78, endPoint x: 383, endPoint y: 81, distance: 97.2
click at [383, 81] on div "Personal Items Select Item Type Clothing (A/B: 11) Collectibles Of Value (A/B: …" at bounding box center [340, 77] width 384 height 19
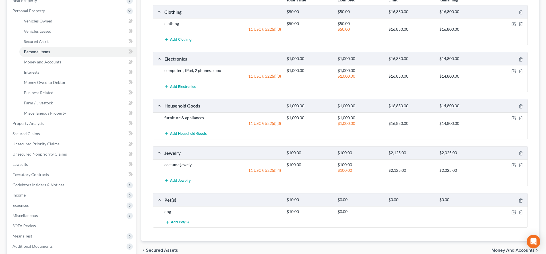
scroll to position [63, 0]
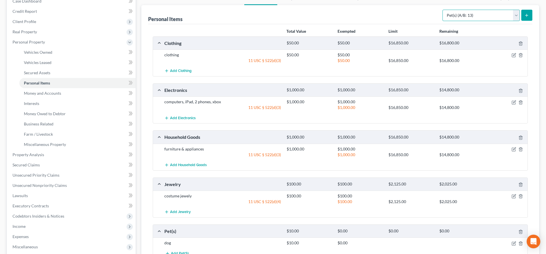
click at [442, 10] on select "Select Item Type Clothing (A/B: 11) Collectibles Of Value (A/B: 8) Electronics …" at bounding box center [480, 15] width 77 height 11
select select "sports_and_hobby_equipment"
click option "Sports & Hobby Equipment (A/B: 9)" at bounding box center [0, 0] width 0 height 0
click at [528, 14] on icon "submit" at bounding box center [526, 15] width 5 height 5
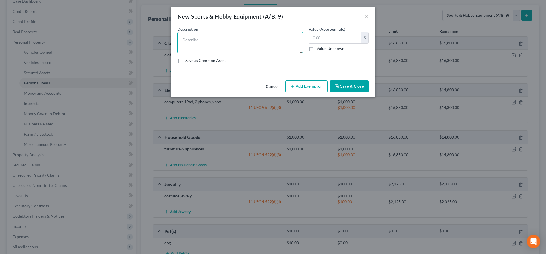
click at [198, 34] on textarea at bounding box center [239, 42] width 125 height 21
type textarea "treadmills and bikes"
click at [337, 37] on input "text" at bounding box center [335, 37] width 53 height 11
type input "300"
click at [305, 82] on button "Add Exemption" at bounding box center [306, 86] width 42 height 12
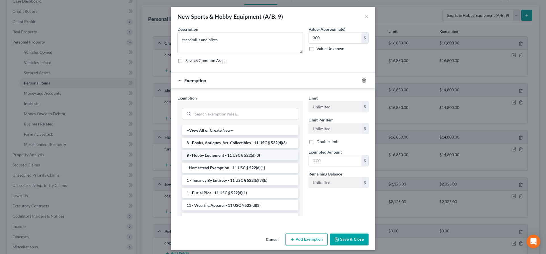
click at [217, 155] on li "9 - Hobby Equipment - 11 USC § 522(d)(3)" at bounding box center [240, 155] width 116 height 10
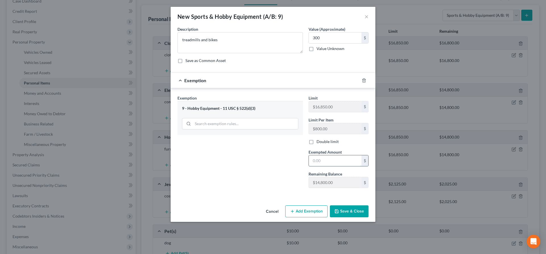
click at [319, 156] on input "text" at bounding box center [335, 160] width 53 height 11
type input "300"
click at [357, 209] on button "Save & Close" at bounding box center [349, 211] width 39 height 12
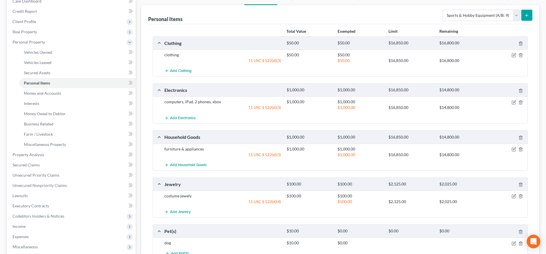
scroll to position [168, 0]
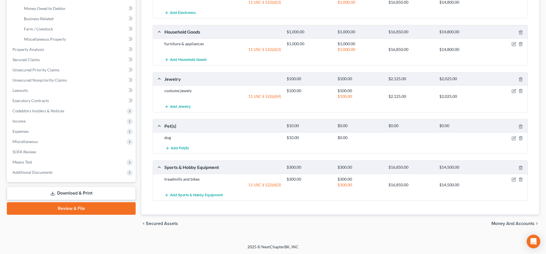
click at [505, 223] on span "Money and Accounts" at bounding box center [512, 223] width 43 height 5
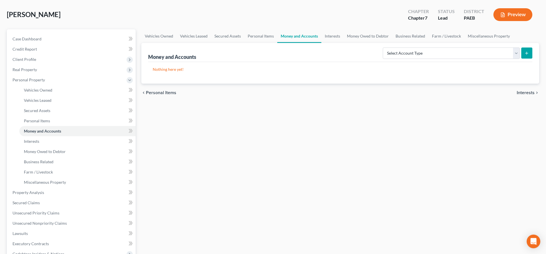
scroll to position [5, 0]
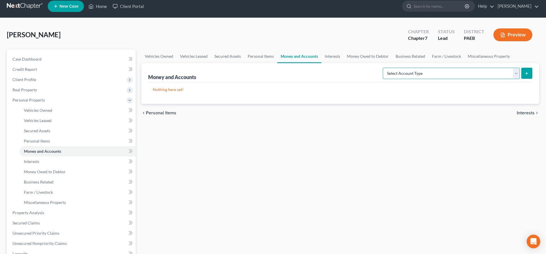
click at [382, 68] on select "Select Account Type Brokerage (A/B: 18, SOFA: 20) Cash on Hand (A/B: 16) Certif…" at bounding box center [450, 73] width 137 height 11
select select "cash_on_hand"
click option "Cash on Hand (A/B: 16)" at bounding box center [0, 0] width 0 height 0
click at [528, 72] on icon "submit" at bounding box center [526, 73] width 5 height 5
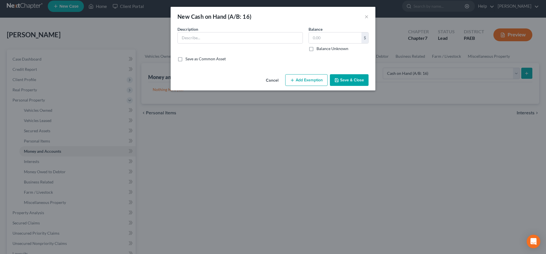
click at [237, 32] on div "Description *" at bounding box center [239, 38] width 131 height 25
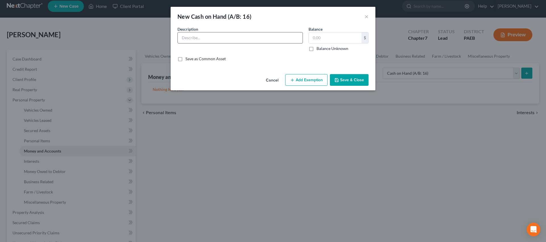
click at [209, 33] on input "text" at bounding box center [240, 37] width 125 height 11
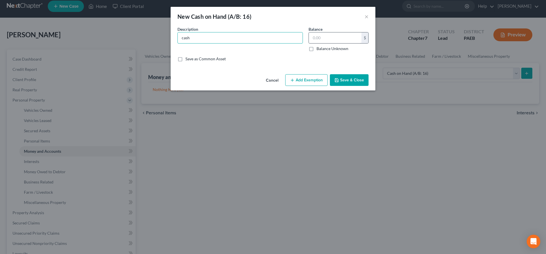
type input "cash"
click at [317, 36] on input "text" at bounding box center [335, 37] width 53 height 11
type input "3"
type input "20"
click at [298, 80] on button "Add Exemption" at bounding box center [306, 80] width 42 height 12
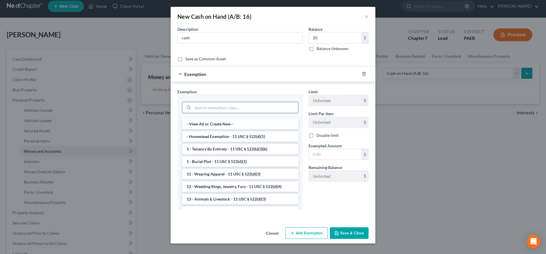
click at [205, 105] on input "search" at bounding box center [245, 107] width 105 height 11
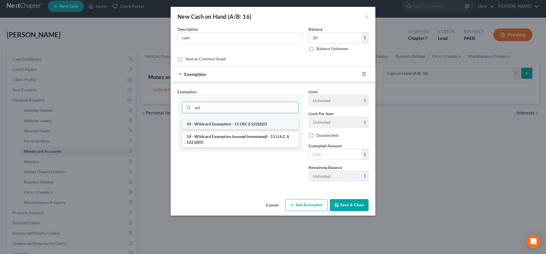
type input "wil"
click at [196, 128] on li "14 - Wildcard Exemption - 11 USC § 522(d)(5)" at bounding box center [240, 124] width 116 height 10
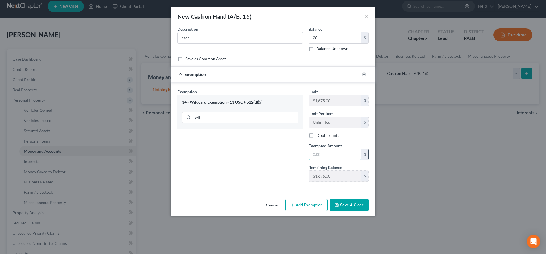
click at [320, 159] on input "text" at bounding box center [335, 154] width 53 height 11
type input "20"
click at [354, 203] on button "Save & Close" at bounding box center [349, 205] width 39 height 12
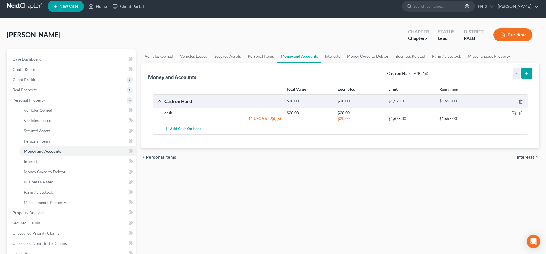
click at [529, 70] on button "submit" at bounding box center [526, 73] width 11 height 11
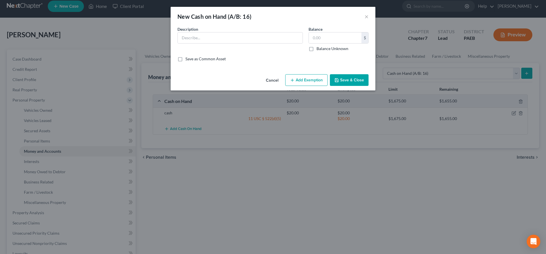
drag, startPoint x: 272, startPoint y: 82, endPoint x: 277, endPoint y: 79, distance: 5.3
click at [272, 81] on button "Cancel" at bounding box center [272, 80] width 22 height 11
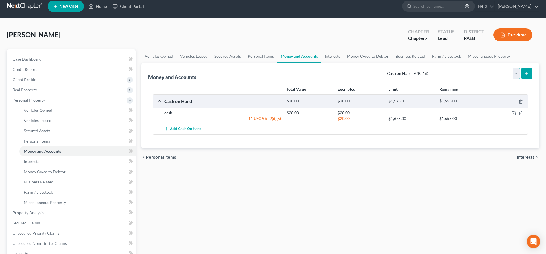
click at [382, 68] on select "Select Account Type Brokerage (A/B: 18, SOFA: 20) Cash on Hand (A/B: 16) Certif…" at bounding box center [450, 73] width 137 height 11
select select "other"
click option "Other (Credit Union, Health Savings Account, etc) (A/B: 17, SOFA: 20)" at bounding box center [0, 0] width 0 height 0
click at [525, 70] on button "submit" at bounding box center [526, 73] width 11 height 11
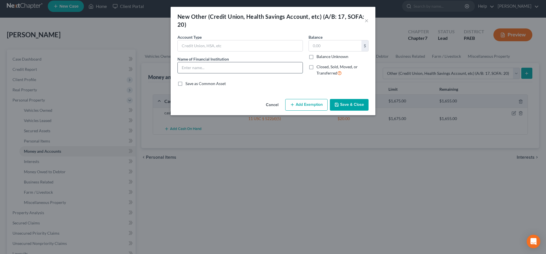
click at [226, 70] on input "text" at bounding box center [240, 67] width 125 height 11
click at [227, 46] on input "text" at bounding box center [240, 45] width 125 height 11
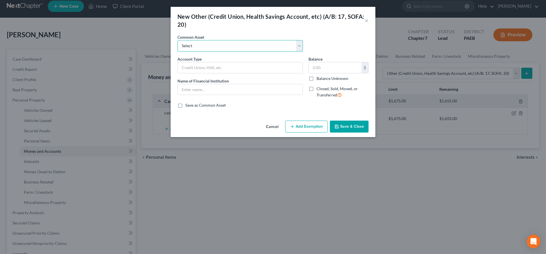
select select "5"
click option "credit untion" at bounding box center [0, 0] width 0 height 0
type input "credit untion"
type input "Navy Federal FCU"
type input "7.00"
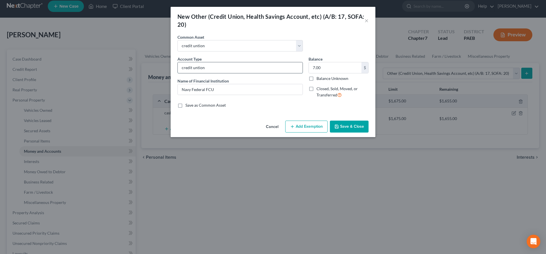
click at [217, 66] on input "credit untion" at bounding box center [240, 67] width 125 height 11
click at [220, 86] on input "Navy Federal FCU" at bounding box center [240, 89] width 125 height 11
drag, startPoint x: 209, startPoint y: 68, endPoint x: 69, endPoint y: 59, distance: 139.8
click at [178, 62] on input "credit untion" at bounding box center [240, 67] width 125 height 11
drag, startPoint x: 222, startPoint y: 68, endPoint x: 154, endPoint y: 73, distance: 68.1
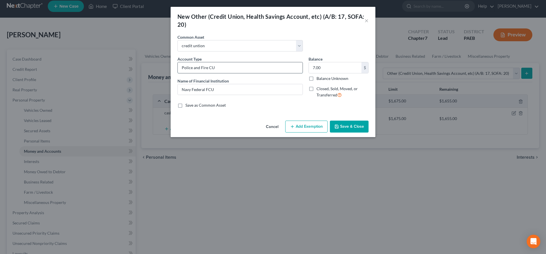
click at [178, 73] on input "Police and Fire CU" at bounding box center [240, 67] width 125 height 11
type input "Police and Fire CU"
drag, startPoint x: 225, startPoint y: 84, endPoint x: 159, endPoint y: 91, distance: 65.6
click at [178, 91] on input "Navy Federal FCU" at bounding box center [240, 89] width 125 height 11
type input "Police and Fire CU"
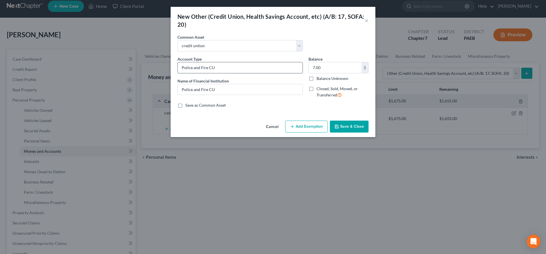
drag, startPoint x: 224, startPoint y: 68, endPoint x: 143, endPoint y: 74, distance: 81.2
click at [178, 73] on input "Police and Fire CU" at bounding box center [240, 67] width 125 height 11
type input "checking"
drag, startPoint x: 338, startPoint y: 69, endPoint x: 342, endPoint y: 65, distance: 5.6
click at [342, 65] on input "7.00" at bounding box center [335, 67] width 53 height 11
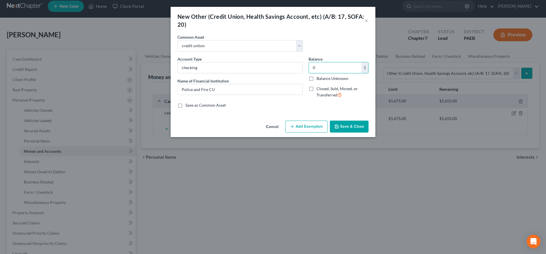
type input "0"
drag, startPoint x: 351, startPoint y: 123, endPoint x: 354, endPoint y: 114, distance: 9.7
click at [351, 123] on button "Save & Close" at bounding box center [349, 126] width 39 height 12
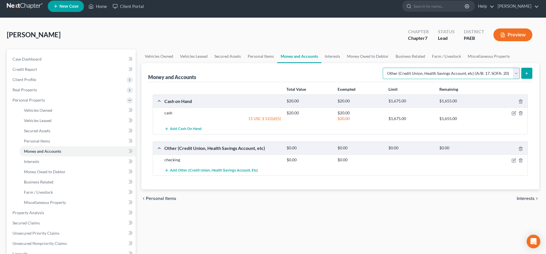
select select "security_deposits"
click option "Security Deposits or Prepayments (A/B: 22)" at bounding box center [0, 0] width 0 height 0
click at [528, 71] on icon "submit" at bounding box center [526, 73] width 5 height 5
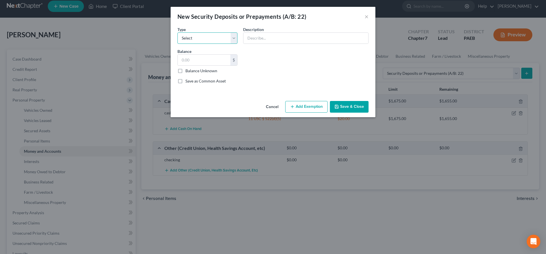
click at [177, 32] on select "Select Electric Gas Heating Oil Security Deposit On Rental Unit Prepaid Rent Te…" at bounding box center [207, 37] width 60 height 11
select select "3"
click option "Security Deposit On Rental Unit" at bounding box center [0, 0] width 0 height 0
click at [251, 38] on input "text" at bounding box center [305, 38] width 125 height 11
click at [208, 61] on input "text" at bounding box center [204, 60] width 53 height 11
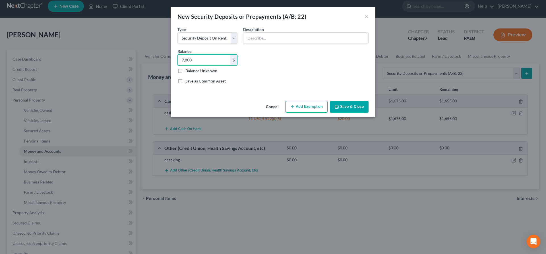
type input "7,800"
click at [303, 109] on button "Add Exemption" at bounding box center [306, 107] width 42 height 12
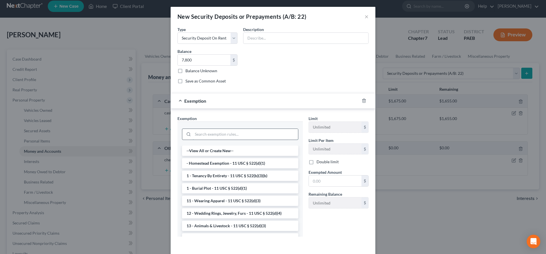
click at [218, 136] on input "search" at bounding box center [245, 134] width 105 height 11
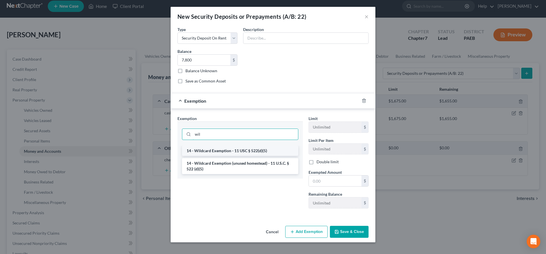
type input "wil"
click at [237, 152] on li "14 - Wildcard Exemption - 11 USC § 522(d)(5)" at bounding box center [240, 150] width 116 height 10
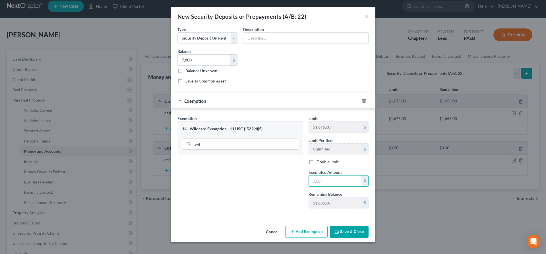
drag, startPoint x: 326, startPoint y: 182, endPoint x: 313, endPoint y: 168, distance: 19.3
click at [326, 182] on input "text" at bounding box center [335, 180] width 53 height 11
type input "7,800"
click at [211, 141] on input "wil" at bounding box center [245, 144] width 105 height 11
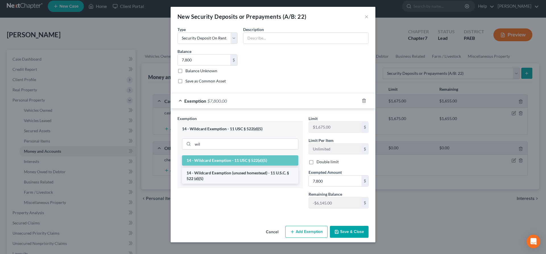
click at [226, 175] on li "14 - Wildcard Exemption (unused homestead) - 11 U.S.C. § 522 (d)(5)" at bounding box center [240, 176] width 116 height 16
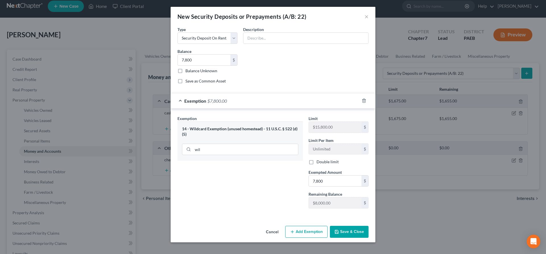
click at [354, 227] on button "Save & Close" at bounding box center [349, 232] width 39 height 12
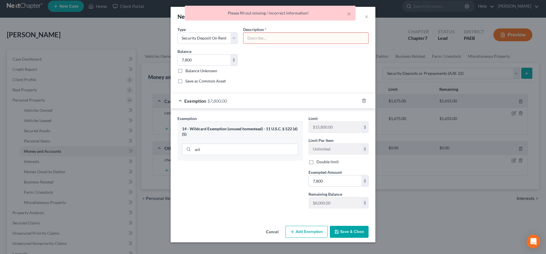
click at [279, 38] on input "text" at bounding box center [305, 38] width 125 height 11
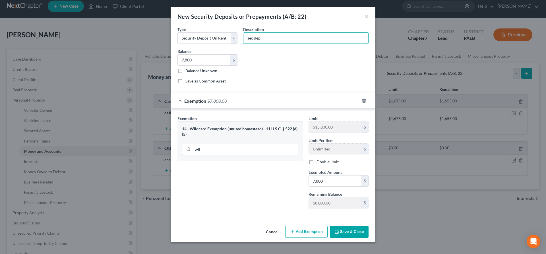
type input "sec dep"
click at [344, 232] on button "Save & Close" at bounding box center [349, 232] width 39 height 12
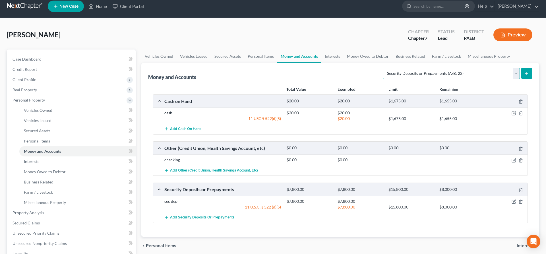
click at [382, 68] on select "Select Account Type Brokerage (A/B: 18, SOFA: 20) Cash on Hand (A/B: 16) Certif…" at bounding box center [450, 73] width 137 height 11
click at [394, 234] on div "Total Value Exempted Limit Remaining Cash on Hand $20.00 $20.00 $1,675.00 $1,65…" at bounding box center [340, 159] width 384 height 154
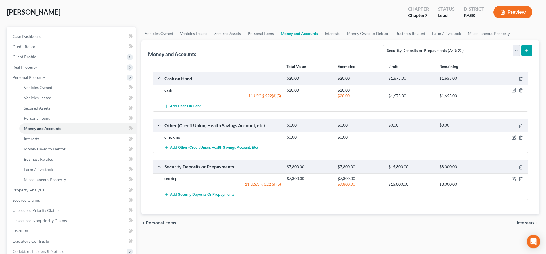
scroll to position [0, 0]
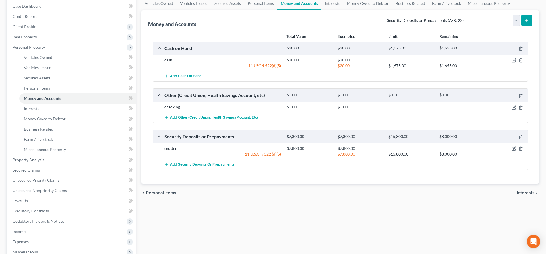
click at [521, 192] on span "Interests" at bounding box center [525, 192] width 18 height 5
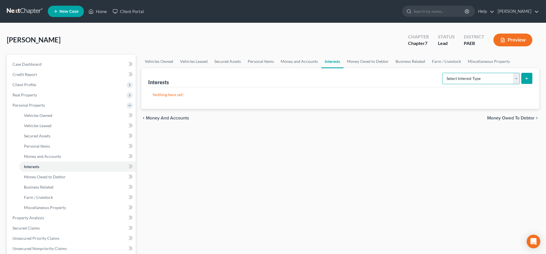
click at [442, 73] on select "Select Interest Type 401K (A/B: 21) Annuity (A/B: 23) Bond (A/B: 18) Education …" at bounding box center [481, 78] width 78 height 11
drag, startPoint x: 476, startPoint y: 79, endPoint x: 389, endPoint y: 191, distance: 142.4
click at [389, 191] on div "Vehicles Owned Vehicles Leased Secured Assets Personal Items Money and Accounts…" at bounding box center [339, 219] width 403 height 328
click at [515, 116] on span "Money Owed to Debtor" at bounding box center [510, 118] width 47 height 5
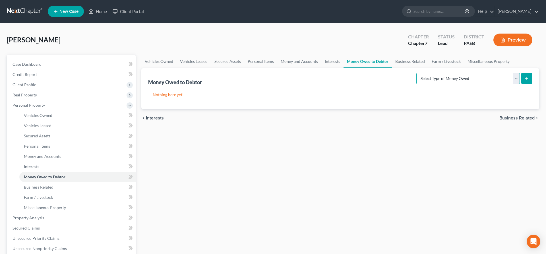
click at [416, 73] on select "Select Type of Money Owed Accounts Receivable (A/B: 38) Alimony (A/B: 29) Child…" at bounding box center [467, 78] width 103 height 11
drag, startPoint x: 438, startPoint y: 78, endPoint x: 208, endPoint y: 121, distance: 234.0
click at [337, 120] on div "chevron_left Interests Business Related chevron_right" at bounding box center [340, 118] width 398 height 18
click at [151, 116] on span "Interests" at bounding box center [155, 118] width 18 height 5
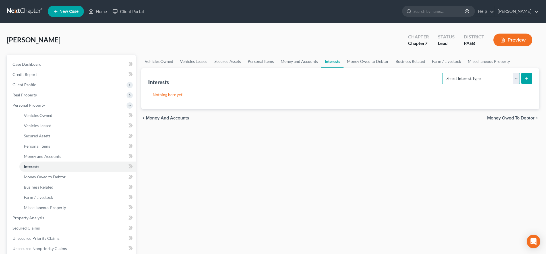
click at [442, 73] on select "Select Interest Type 401K (A/B: 21) Annuity (A/B: 23) Bond (A/B: 18) Education …" at bounding box center [481, 78] width 78 height 11
select select "incorporated_business"
click option "Incorporated Business (A/B: 19)" at bounding box center [0, 0] width 0 height 0
click at [525, 74] on button "submit" at bounding box center [526, 78] width 11 height 11
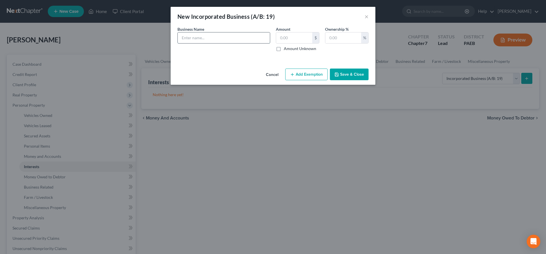
click at [197, 39] on input "text" at bounding box center [224, 37] width 92 height 11
type input "Khamiya Royalty, LLC"
click at [290, 40] on input "text" at bounding box center [294, 37] width 36 height 11
click at [290, 38] on input "text" at bounding box center [294, 37] width 36 height 11
type input "10"
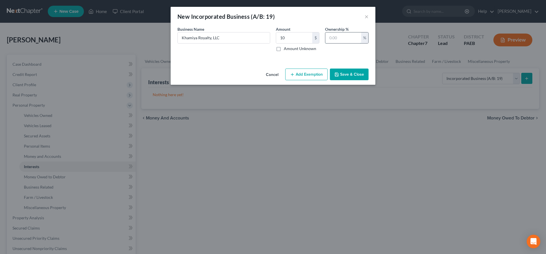
click at [332, 38] on input "text" at bounding box center [343, 37] width 36 height 11
type input "100"
click at [343, 75] on button "Save & Close" at bounding box center [349, 74] width 39 height 12
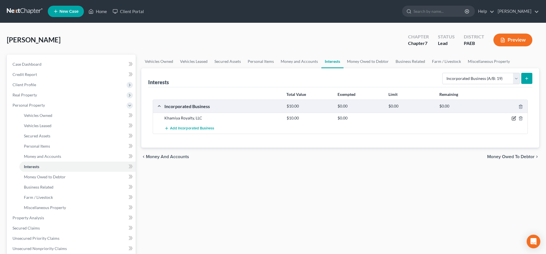
click at [513, 117] on icon "button" at bounding box center [513, 118] width 5 height 5
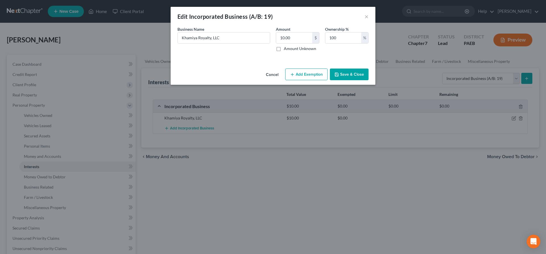
click at [218, 53] on div "Business Name * Khamiya Royalty, LLC Amount 10.00 $ Amount Unknown Ownership % …" at bounding box center [272, 41] width 197 height 30
click at [280, 20] on div "Edit Incorporated Business (A/B: 19) ×" at bounding box center [272, 16] width 205 height 19
drag, startPoint x: 295, startPoint y: 38, endPoint x: 305, endPoint y: 31, distance: 12.0
click at [305, 32] on input "10.00" at bounding box center [294, 37] width 36 height 11
type input "500"
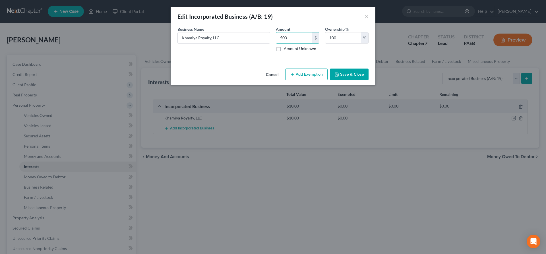
click at [360, 72] on button "Save & Close" at bounding box center [349, 74] width 39 height 12
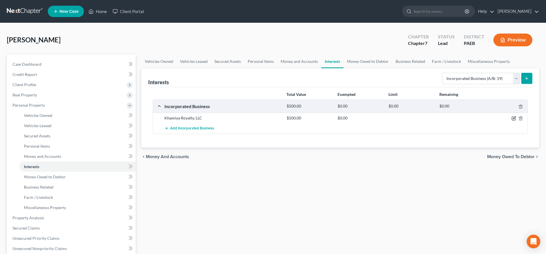
click at [515, 117] on icon "button" at bounding box center [513, 118] width 5 height 5
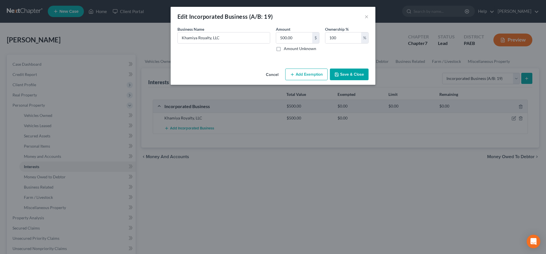
click at [299, 72] on button "Add Exemption" at bounding box center [306, 74] width 42 height 12
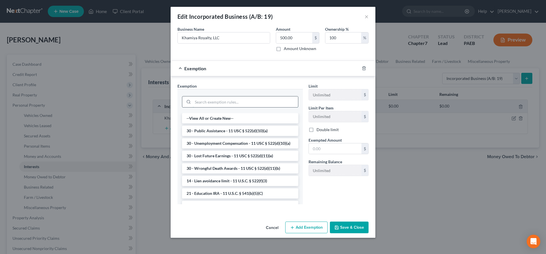
click at [211, 102] on input "search" at bounding box center [245, 101] width 105 height 11
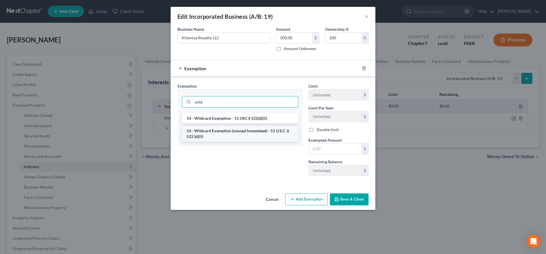
type input "wild"
click at [228, 133] on li "14 - Wildcard Exemption (unused homestead) - 11 U.S.C. § 522 (d)(5)" at bounding box center [240, 134] width 116 height 16
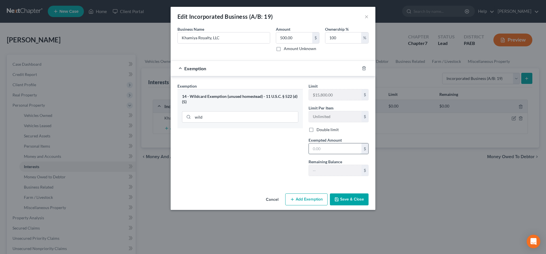
click at [317, 151] on input "text" at bounding box center [335, 148] width 53 height 11
type input "500"
drag, startPoint x: 343, startPoint y: 205, endPoint x: 345, endPoint y: 198, distance: 6.5
click at [343, 201] on button "Save & Close" at bounding box center [349, 199] width 39 height 12
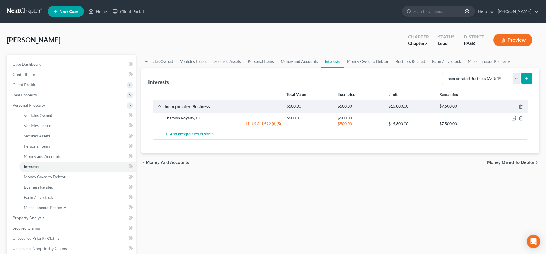
click at [500, 160] on span "Money Owed to Debtor" at bounding box center [510, 162] width 47 height 5
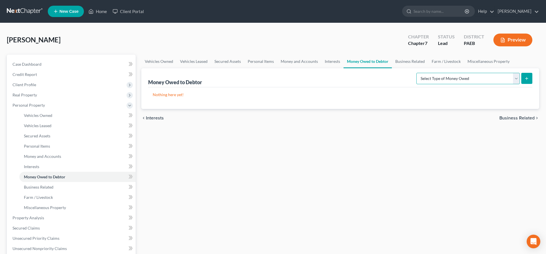
click at [416, 73] on select "Select Type of Money Owed Accounts Receivable (A/B: 38) Alimony (A/B: 29) Child…" at bounding box center [467, 78] width 103 height 11
click at [372, 175] on div "Vehicles Owned Vehicles Leased Secured Assets Personal Items Money and Accounts…" at bounding box center [339, 219] width 403 height 328
click at [515, 119] on span "Business Related" at bounding box center [516, 118] width 35 height 5
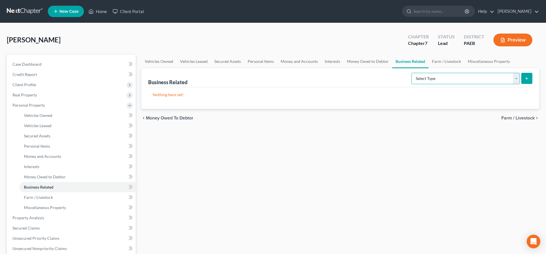
click at [411, 73] on select "Select Type Customer Lists (A/B: 43) Franchises (A/B: 27) Inventory (A/B: 41) L…" at bounding box center [465, 78] width 108 height 11
click at [464, 165] on div "Vehicles Owned Vehicles Leased Secured Assets Personal Items Money and Accounts…" at bounding box center [339, 219] width 403 height 328
click at [511, 117] on span "Farm / Livestock" at bounding box center [517, 118] width 33 height 5
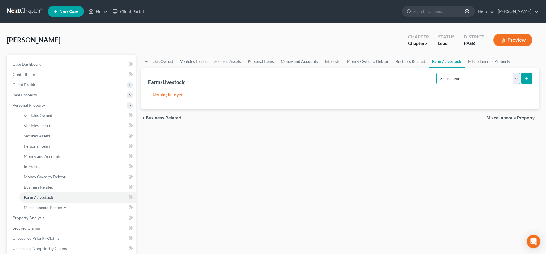
click at [436, 73] on select "Select Type Animals & Livestock (A/B: 47) Crops: Growing or Harvested (A/B: 48)…" at bounding box center [478, 78] width 84 height 11
click at [399, 138] on div "Vehicles Owned Vehicles Leased Secured Assets Personal Items Money and Accounts…" at bounding box center [339, 219] width 403 height 328
click at [513, 119] on span "Miscellaneous Property" at bounding box center [510, 118] width 48 height 5
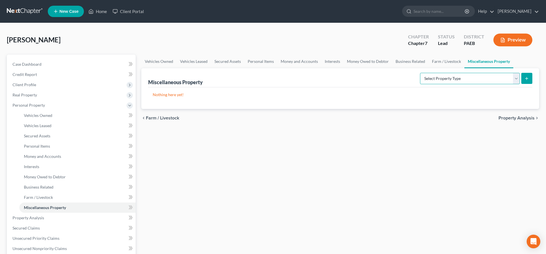
click at [420, 73] on select "Select Property Type Assigned for Creditor Benefit Within 1 Year (SOFA: 12) Hol…" at bounding box center [470, 78] width 100 height 11
click at [287, 74] on div "Miscellaneous Property Select Property Type Assigned for Creditor Benefit Withi…" at bounding box center [340, 77] width 384 height 19
click at [471, 90] on div "Nothing here yet!" at bounding box center [340, 98] width 384 height 22
click at [420, 73] on select "Select Property Type Assigned for Creditor Benefit Within 1 Year (SOFA: 12) Hol…" at bounding box center [470, 78] width 100 height 11
drag, startPoint x: 473, startPoint y: 78, endPoint x: 515, endPoint y: 132, distance: 68.6
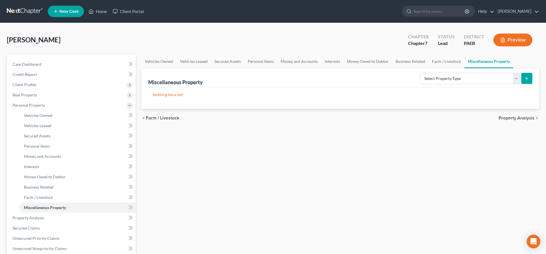
click at [504, 145] on div "Vehicles Owned Vehicles Leased Secured Assets Personal Items Money and Accounts…" at bounding box center [339, 219] width 403 height 328
click at [517, 116] on span "Property Analysis" at bounding box center [516, 118] width 36 height 5
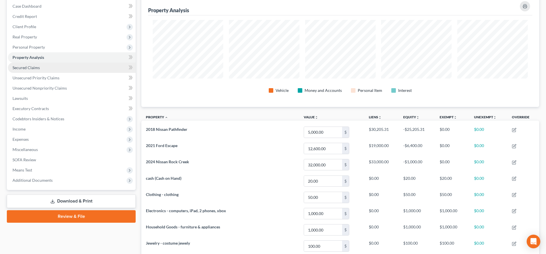
click at [38, 65] on span "Secured Claims" at bounding box center [26, 67] width 27 height 5
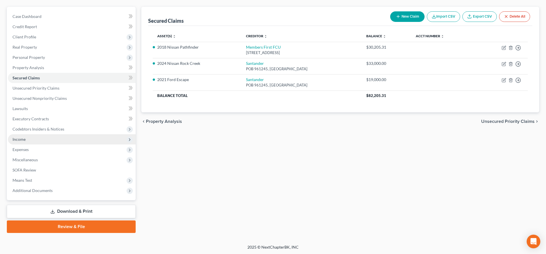
click at [18, 140] on span "Income" at bounding box center [19, 139] width 13 height 5
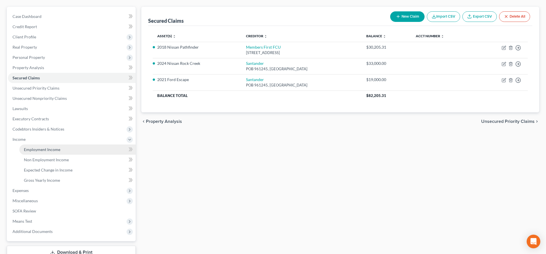
click at [54, 149] on span "Employment Income" at bounding box center [42, 149] width 36 height 5
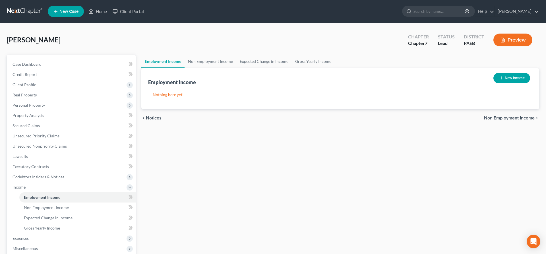
click at [513, 75] on button "New Income" at bounding box center [511, 78] width 37 height 11
select select "0"
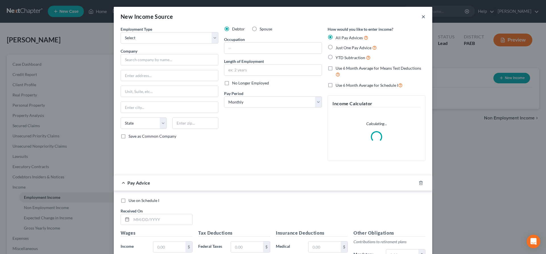
click at [423, 17] on button "×" at bounding box center [423, 16] width 4 height 7
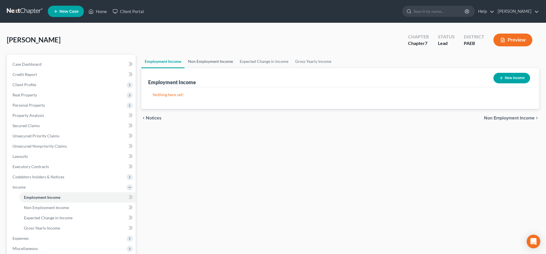
click at [204, 59] on link "Non Employment Income" at bounding box center [210, 62] width 52 height 14
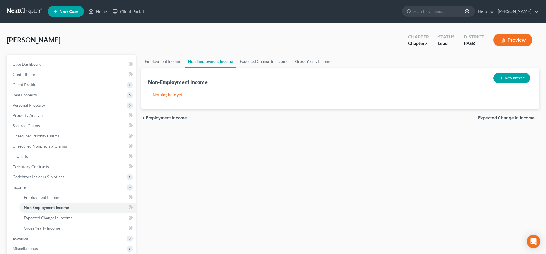
click at [503, 76] on button "New Income" at bounding box center [511, 78] width 37 height 11
select select "0"
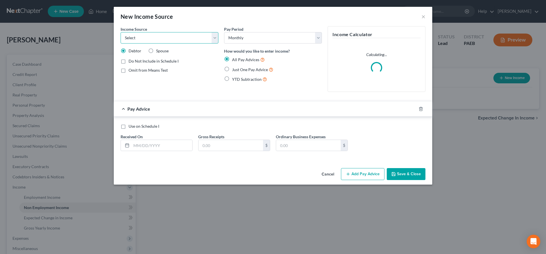
click at [120, 32] on select "Select Unemployment Disability (from employer) Pension Retirement Social Securi…" at bounding box center [169, 37] width 98 height 11
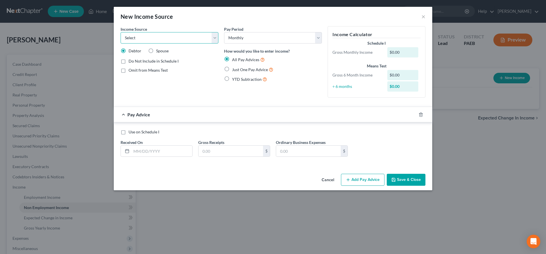
select select "4"
click option "Social Security / Social Security Disability" at bounding box center [0, 0] width 0 height 0
click at [247, 69] on span "Just One Pay Advice" at bounding box center [250, 69] width 36 height 5
click at [238, 69] on input "Just One Pay Advice" at bounding box center [236, 68] width 4 height 4
radio input "true"
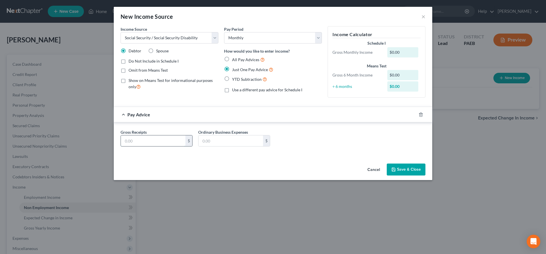
click at [139, 144] on input "text" at bounding box center [153, 140] width 64 height 11
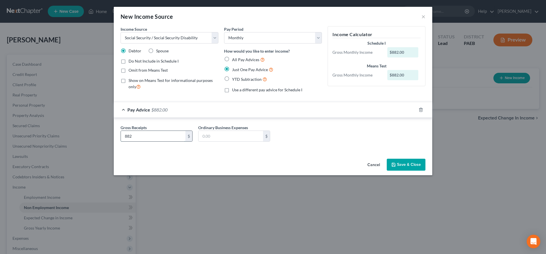
drag, startPoint x: 140, startPoint y: 137, endPoint x: 74, endPoint y: 141, distance: 65.5
click at [121, 141] on input "882" at bounding box center [153, 136] width 64 height 11
type input "3,843"
click at [405, 163] on button "Save & Close" at bounding box center [405, 165] width 39 height 12
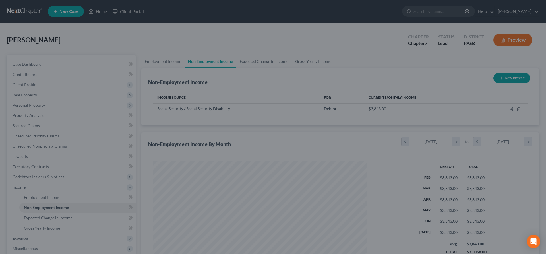
scroll to position [107, 225]
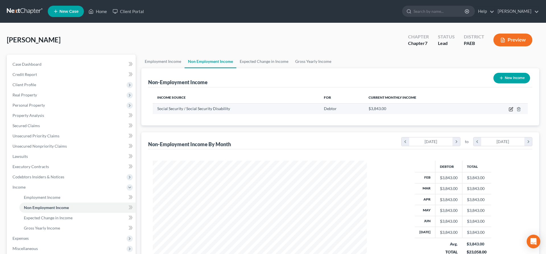
click at [510, 108] on icon "button" at bounding box center [510, 109] width 5 height 5
select select "4"
select select "0"
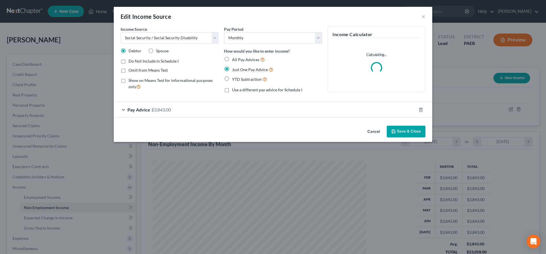
click at [376, 130] on button "Cancel" at bounding box center [374, 131] width 22 height 11
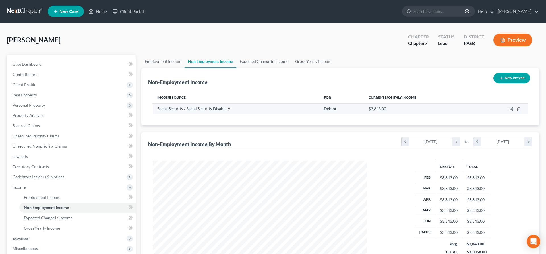
click at [513, 108] on td at bounding box center [503, 108] width 48 height 11
click at [511, 110] on icon "button" at bounding box center [510, 109] width 5 height 5
select select "4"
select select "0"
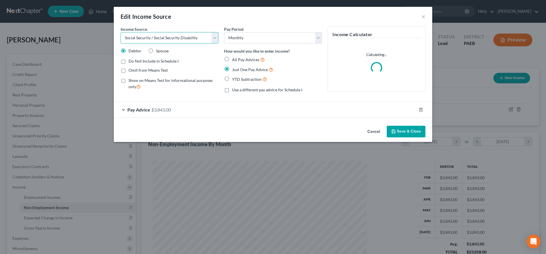
click at [120, 32] on select "Select Unemployment Disability (from employer) Pension Retirement Social Securi…" at bounding box center [169, 37] width 98 height 11
select select "7"
click option "Child / Family Support" at bounding box center [0, 0] width 0 height 0
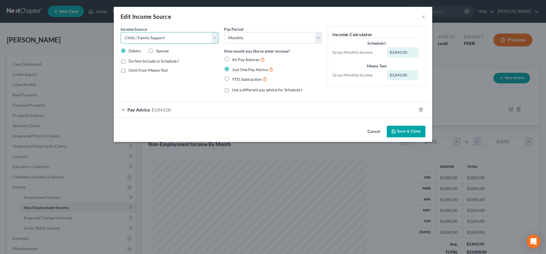
click at [120, 32] on select "Select Unemployment Disability (from employer) Pension Retirement Social Securi…" at bounding box center [169, 37] width 98 height 11
click at [367, 100] on form "Income Source * Select Unemployment Disability (from employer) Pension Retireme…" at bounding box center [272, 71] width 305 height 91
click at [371, 131] on button "Cancel" at bounding box center [374, 131] width 22 height 11
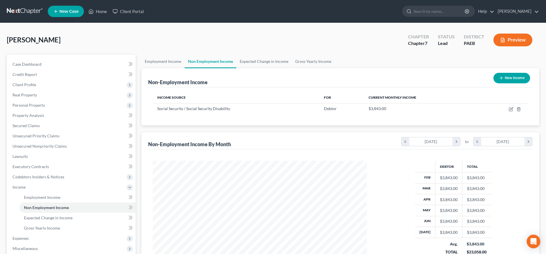
click at [511, 75] on button "New Income" at bounding box center [511, 78] width 37 height 11
select select "0"
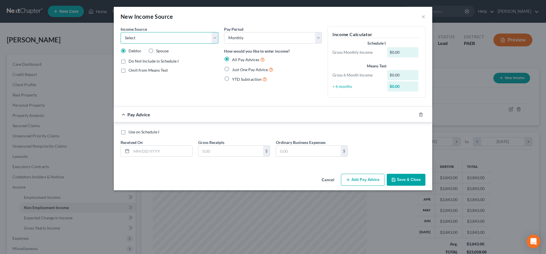
click at [120, 32] on select "Select Unemployment Disability (from employer) Pension Retirement Social Securi…" at bounding box center [169, 37] width 98 height 11
select select "7"
click option "Child / Family Support" at bounding box center [0, 0] width 0 height 0
click at [241, 70] on span "Just One Pay Advice" at bounding box center [250, 69] width 36 height 5
click at [238, 70] on input "Just One Pay Advice" at bounding box center [236, 68] width 4 height 4
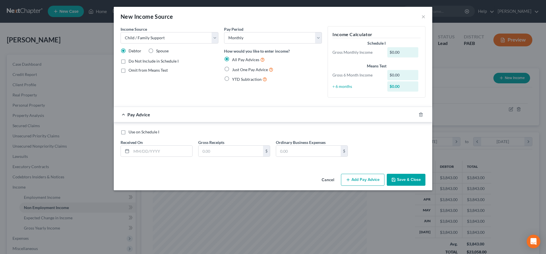
radio input "true"
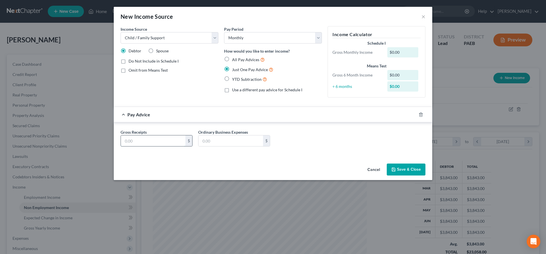
click at [148, 143] on input "text" at bounding box center [153, 140] width 64 height 11
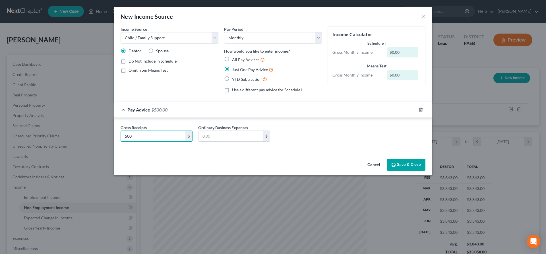
type input "500"
click at [400, 162] on button "Save & Close" at bounding box center [405, 165] width 39 height 12
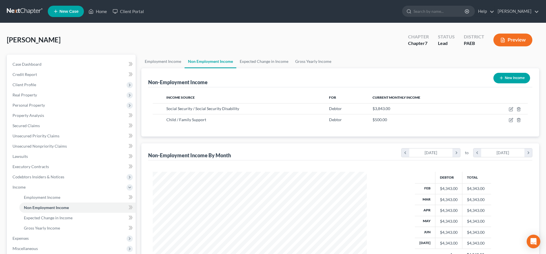
click at [512, 79] on button "New Income" at bounding box center [511, 78] width 37 height 11
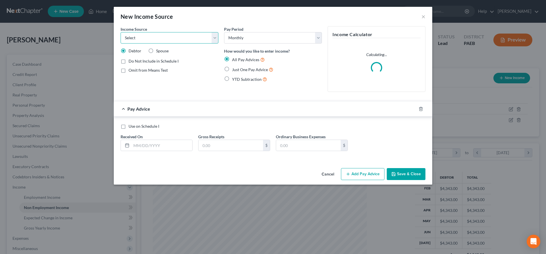
click at [120, 32] on select "Select Unemployment Disability (from employer) Pension Retirement Social Securi…" at bounding box center [169, 37] width 98 height 11
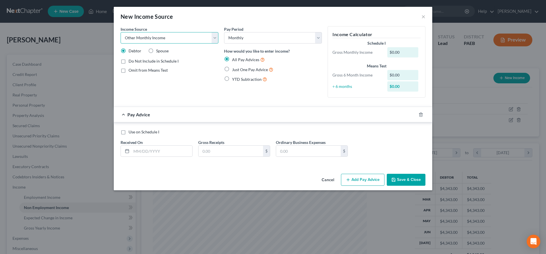
click option "Other Monthly Income" at bounding box center [0, 0] width 0 height 0
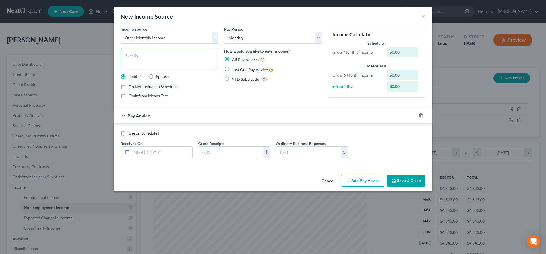
click at [143, 52] on textarea at bounding box center [169, 58] width 98 height 21
click at [231, 72] on div "Just One Pay Advice" at bounding box center [273, 69] width 98 height 7
click at [232, 67] on label "Just One Pay Advice" at bounding box center [252, 69] width 41 height 7
click at [234, 67] on input "Just One Pay Advice" at bounding box center [236, 68] width 4 height 4
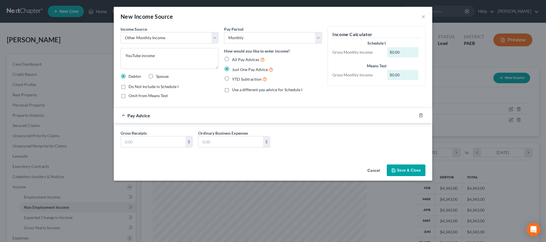
click at [136, 168] on div "Cancel Save & Close" at bounding box center [273, 171] width 318 height 19
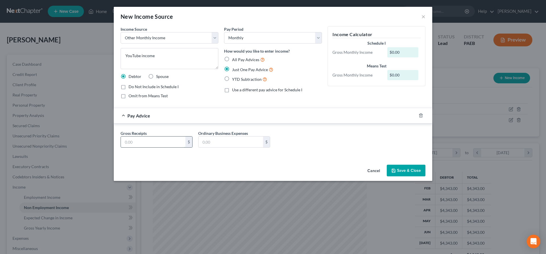
click at [130, 142] on input "text" at bounding box center [153, 141] width 64 height 11
click at [424, 169] on button "Save & Close" at bounding box center [405, 171] width 39 height 12
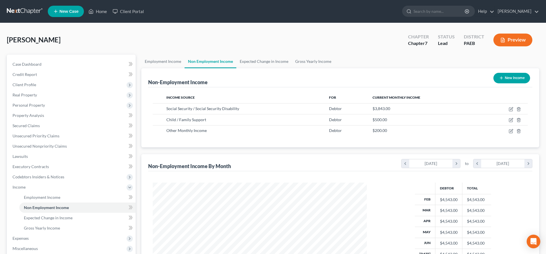
click at [514, 74] on button "New Income" at bounding box center [511, 78] width 37 height 11
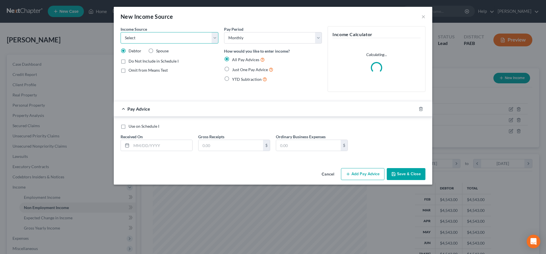
click at [120, 32] on select "Select Unemployment Disability (from employer) Pension Retirement Social Securi…" at bounding box center [169, 37] width 98 height 11
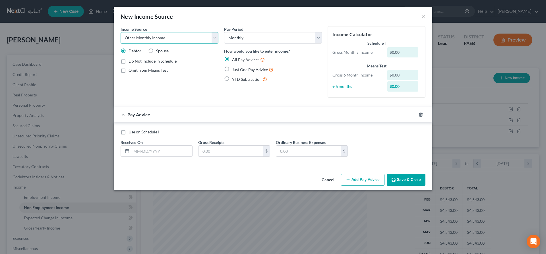
click option "Other Monthly Income" at bounding box center [0, 0] width 0 height 0
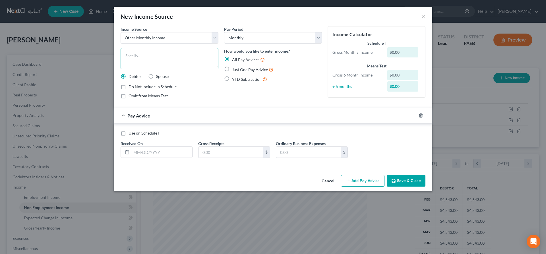
click at [140, 61] on textarea at bounding box center [169, 58] width 98 height 21
click at [239, 69] on span "Just One Pay Advice" at bounding box center [250, 69] width 36 height 5
click at [238, 69] on input "Just One Pay Advice" at bounding box center [236, 68] width 4 height 4
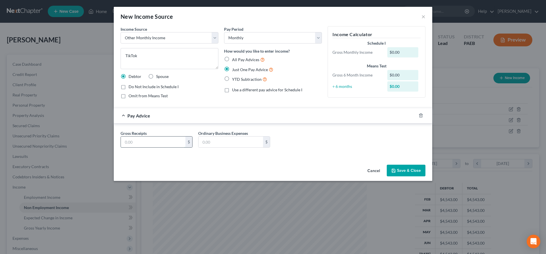
click at [151, 139] on input "text" at bounding box center [153, 141] width 64 height 11
drag, startPoint x: 401, startPoint y: 178, endPoint x: 402, endPoint y: 172, distance: 5.2
click at [402, 172] on div "Cancel Save & Close" at bounding box center [273, 171] width 318 height 19
click at [403, 166] on button "Save & Close" at bounding box center [405, 171] width 39 height 12
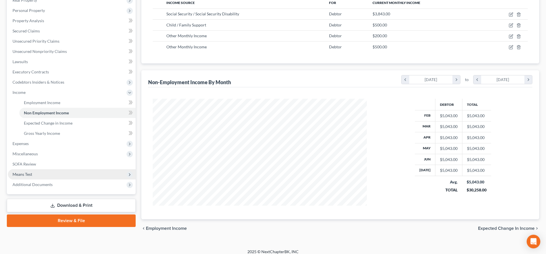
scroll to position [100, 0]
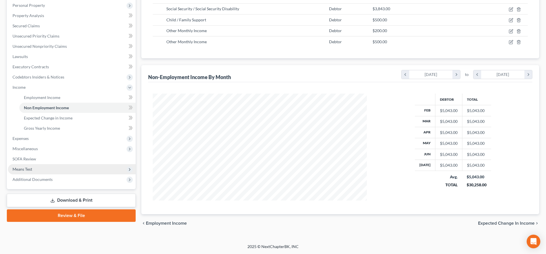
click at [36, 167] on span "Means Test" at bounding box center [72, 169] width 128 height 10
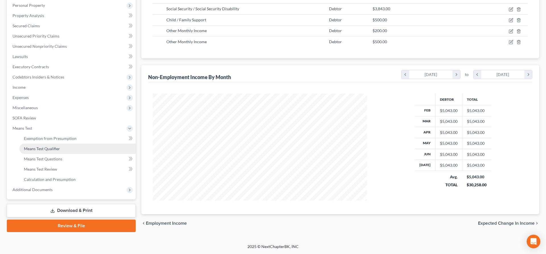
click at [66, 148] on link "Means Test Qualifier" at bounding box center [77, 148] width 116 height 10
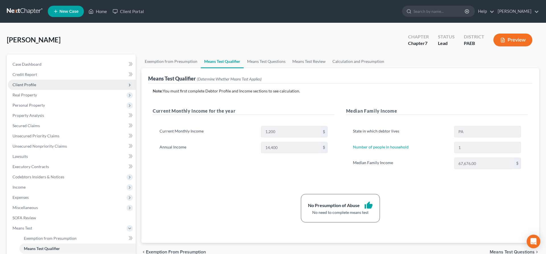
click at [30, 84] on span "Client Profile" at bounding box center [25, 84] width 24 height 5
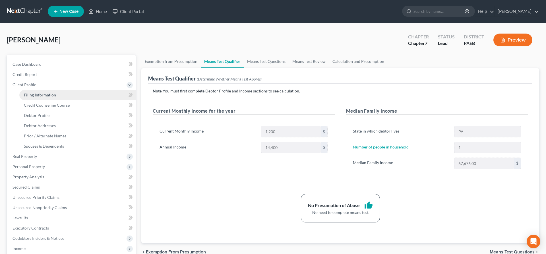
click at [50, 95] on span "Filing Information" at bounding box center [40, 94] width 32 height 5
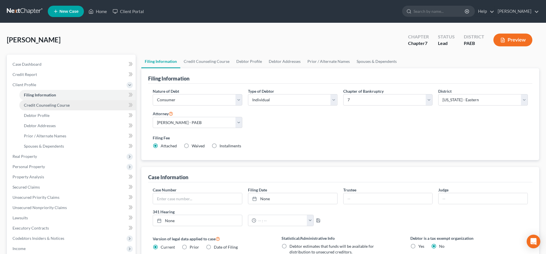
click at [59, 102] on link "Credit Counseling Course" at bounding box center [77, 105] width 116 height 10
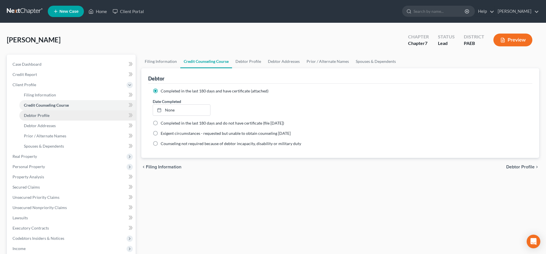
click at [29, 115] on span "Debtor Profile" at bounding box center [37, 115] width 26 height 5
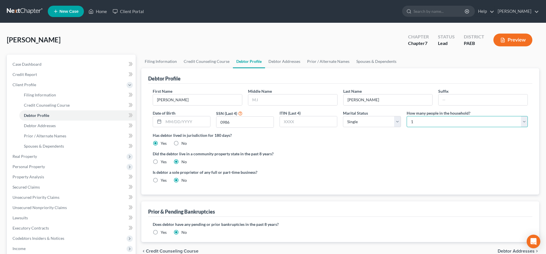
click at [406, 116] on select "Select 1 2 3 4 5 6 7 8 9 10 11 12 13 14 15 16 17 18 19 20" at bounding box center [466, 121] width 121 height 11
click option "5" at bounding box center [0, 0] width 0 height 0
click at [359, 162] on div "Did the debtor live in a community property state in the past 8 years? Yes No" at bounding box center [340, 158] width 375 height 14
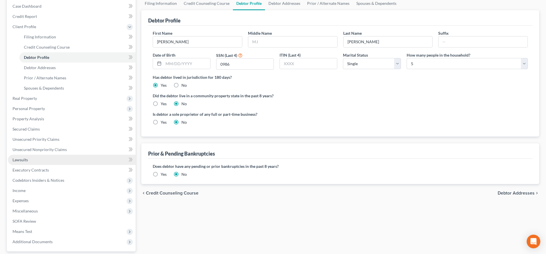
scroll to position [109, 0]
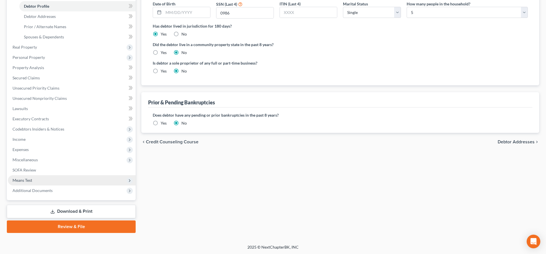
click at [24, 181] on span "Means Test" at bounding box center [23, 180] width 20 height 5
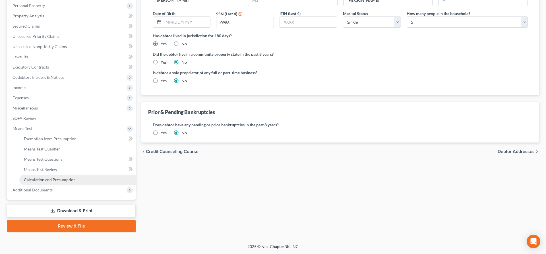
scroll to position [99, 0]
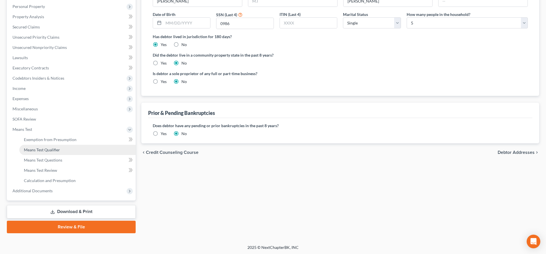
click at [54, 150] on span "Means Test Qualifier" at bounding box center [42, 149] width 36 height 5
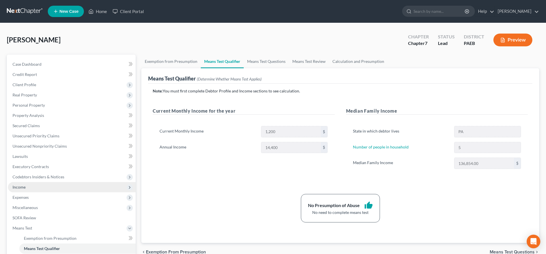
click at [18, 184] on span "Income" at bounding box center [19, 186] width 13 height 5
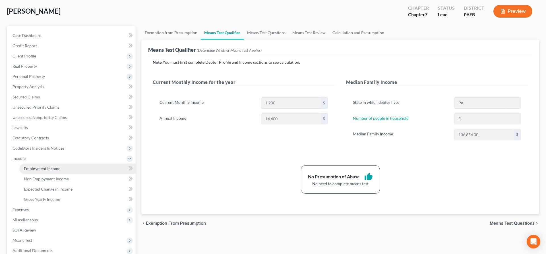
scroll to position [58, 0]
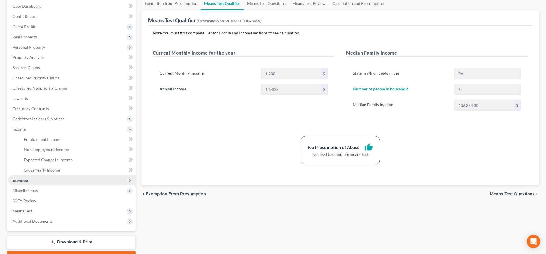
click at [27, 177] on span "Expenses" at bounding box center [72, 180] width 128 height 10
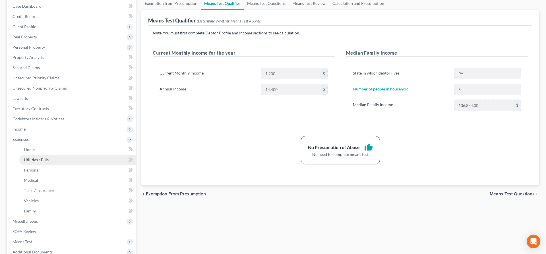
click at [32, 160] on span "Utilities / Bills" at bounding box center [36, 159] width 25 height 5
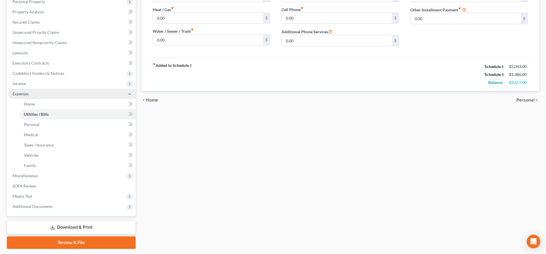
scroll to position [90, 0]
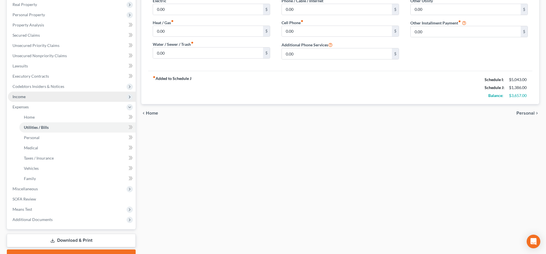
click at [21, 95] on span "Income" at bounding box center [19, 96] width 13 height 5
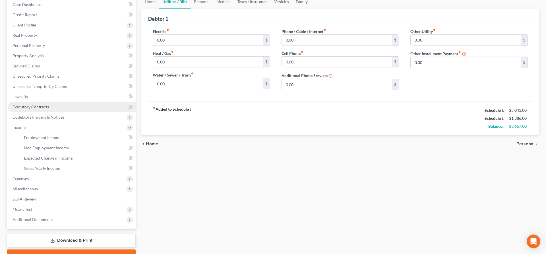
scroll to position [31, 0]
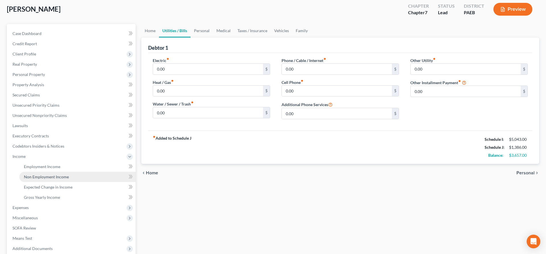
click at [50, 174] on link "Non Employment Income" at bounding box center [77, 177] width 116 height 10
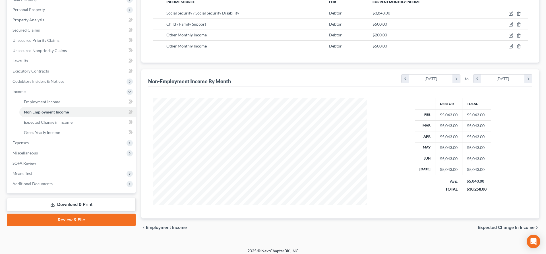
scroll to position [100, 0]
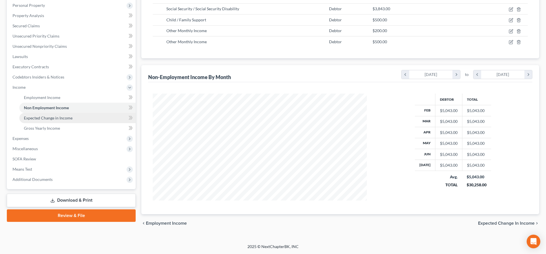
click at [64, 118] on span "Expected Change in Income" at bounding box center [48, 117] width 49 height 5
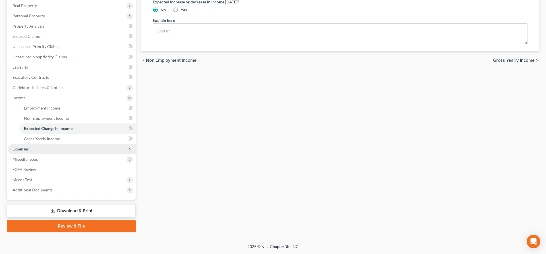
scroll to position [89, 0]
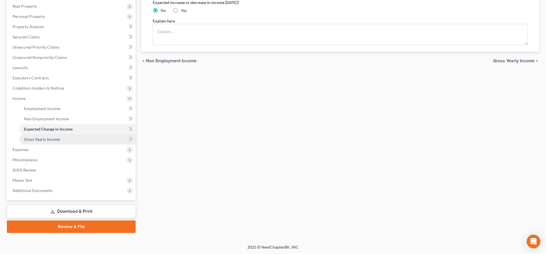
click at [44, 138] on span "Gross Yearly Income" at bounding box center [42, 139] width 36 height 5
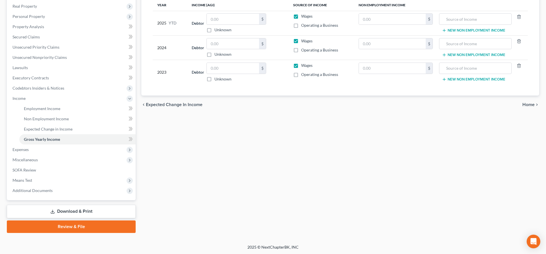
scroll to position [60, 0]
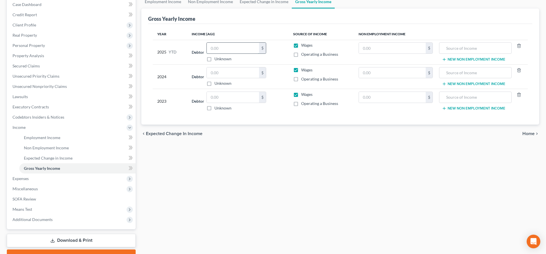
click at [220, 46] on input "text" at bounding box center [233, 48] width 52 height 11
click at [463, 49] on input "text" at bounding box center [475, 48] width 66 height 11
click at [301, 45] on label "Wages" at bounding box center [306, 45] width 11 height 6
click at [303, 45] on input "Wages" at bounding box center [305, 44] width 4 height 4
click at [301, 69] on label "Wages" at bounding box center [306, 70] width 11 height 6
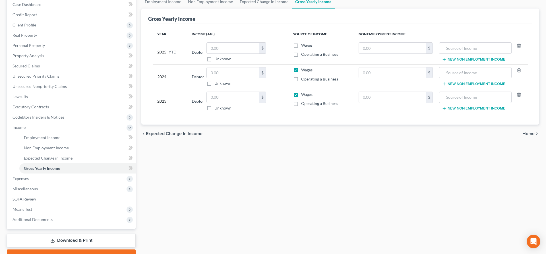
click at [303, 69] on input "Wages" at bounding box center [305, 69] width 4 height 4
drag, startPoint x: 295, startPoint y: 91, endPoint x: 295, endPoint y: 94, distance: 2.9
click at [301, 91] on label "Wages" at bounding box center [306, 94] width 11 height 6
click at [303, 91] on input "Wages" at bounding box center [305, 93] width 4 height 4
click at [460, 47] on input "text" at bounding box center [475, 48] width 66 height 11
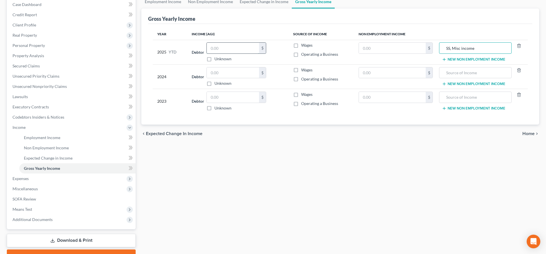
click at [212, 49] on input "text" at bounding box center [233, 48] width 52 height 11
click at [221, 74] on input "text" at bounding box center [233, 72] width 52 height 11
click at [216, 95] on input "text" at bounding box center [233, 97] width 52 height 11
drag, startPoint x: 484, startPoint y: 47, endPoint x: 422, endPoint y: 54, distance: 62.4
click at [442, 53] on input "SS, Misc income" at bounding box center [475, 48] width 66 height 11
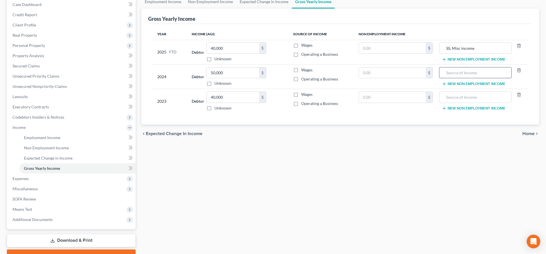
click at [463, 76] on input "text" at bounding box center [475, 72] width 66 height 11
click at [462, 97] on input "text" at bounding box center [475, 97] width 66 height 11
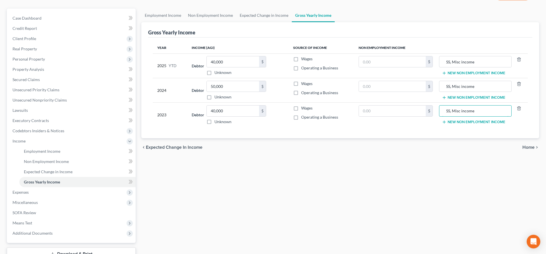
scroll to position [31, 0]
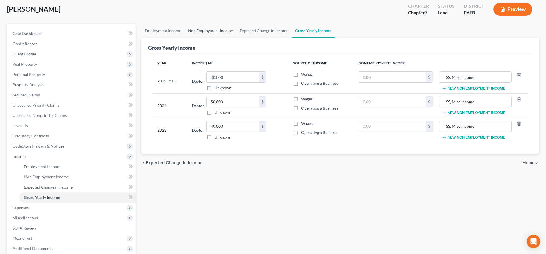
click at [199, 26] on link "Non Employment Income" at bounding box center [210, 31] width 52 height 14
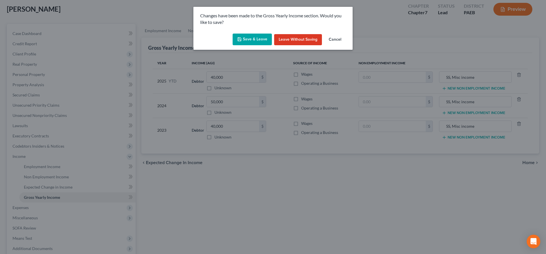
click at [245, 38] on button "Save & Leave" at bounding box center [251, 40] width 39 height 12
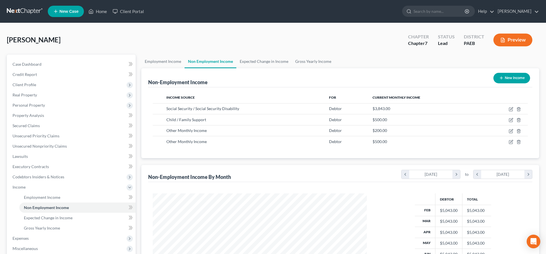
click at [511, 76] on button "New Income" at bounding box center [511, 78] width 37 height 11
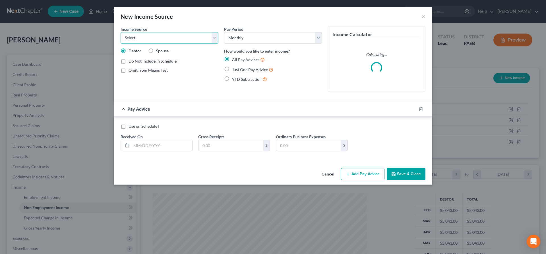
click at [120, 32] on select "Select Unemployment Disability (from employer) Pension Retirement Social Securi…" at bounding box center [169, 37] width 98 height 11
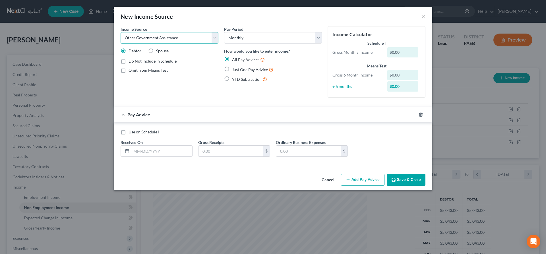
click option "Other Government Assistance" at bounding box center [0, 0] width 0 height 0
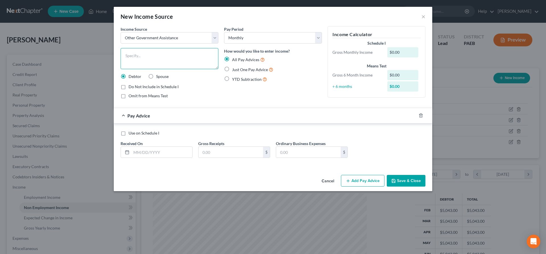
click at [153, 57] on textarea at bounding box center [169, 58] width 98 height 21
click at [241, 70] on span "Just One Pay Advice" at bounding box center [250, 69] width 36 height 5
click at [238, 70] on input "Just One Pay Advice" at bounding box center [236, 68] width 4 height 4
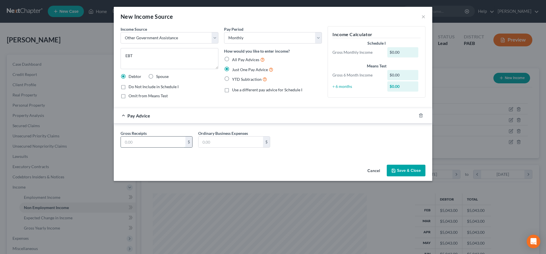
click at [156, 144] on input "text" at bounding box center [153, 141] width 64 height 11
click at [402, 169] on button "Save & Close" at bounding box center [405, 171] width 39 height 12
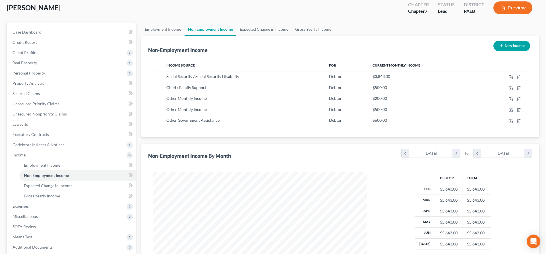
scroll to position [24, 0]
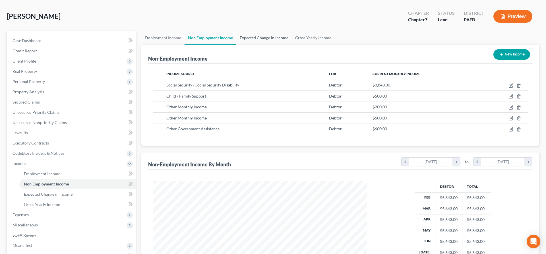
click at [253, 35] on link "Expected Change in Income" at bounding box center [263, 38] width 55 height 14
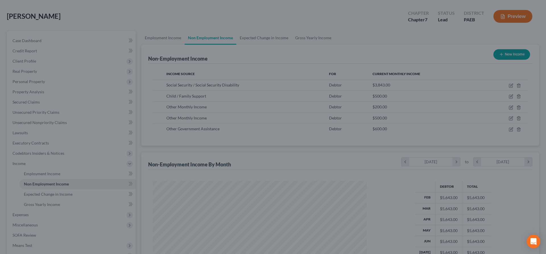
drag, startPoint x: 398, startPoint y: 82, endPoint x: 461, endPoint y: 86, distance: 63.8
click at [398, 82] on div at bounding box center [273, 127] width 546 height 254
click at [91, 67] on div at bounding box center [273, 127] width 546 height 254
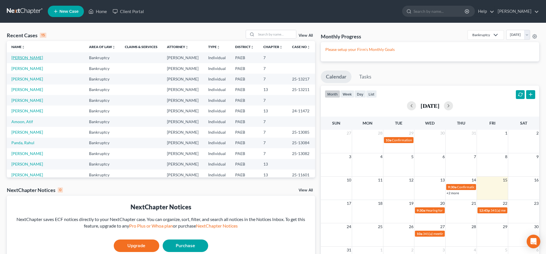
click at [28, 58] on link "[PERSON_NAME]" at bounding box center [27, 57] width 32 height 5
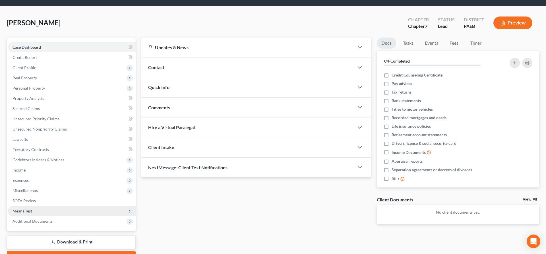
scroll to position [29, 0]
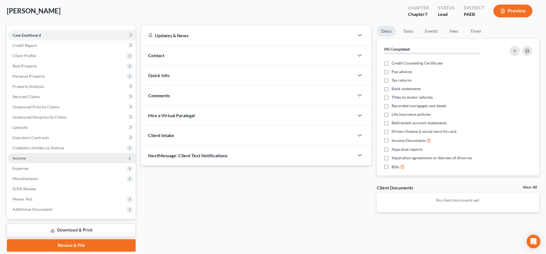
click at [25, 156] on span "Income" at bounding box center [19, 157] width 13 height 5
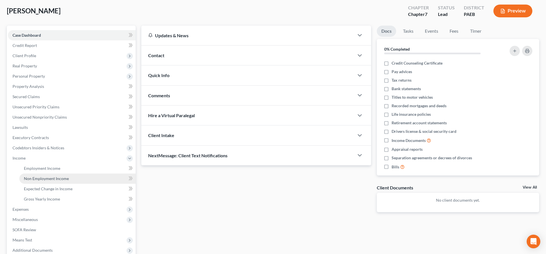
click at [49, 176] on link "Non Employment Income" at bounding box center [77, 178] width 116 height 10
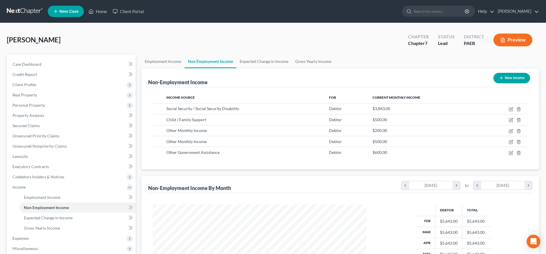
scroll to position [107, 225]
click at [324, 60] on link "Gross Yearly Income" at bounding box center [313, 62] width 43 height 14
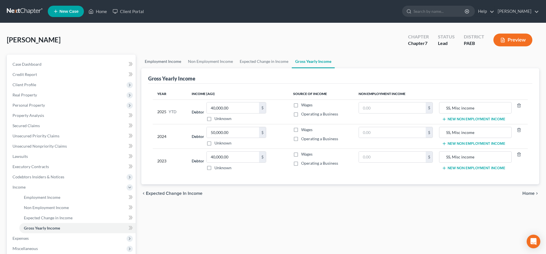
drag, startPoint x: 153, startPoint y: 59, endPoint x: 156, endPoint y: 60, distance: 2.9
click at [153, 59] on link "Employment Income" at bounding box center [162, 62] width 43 height 14
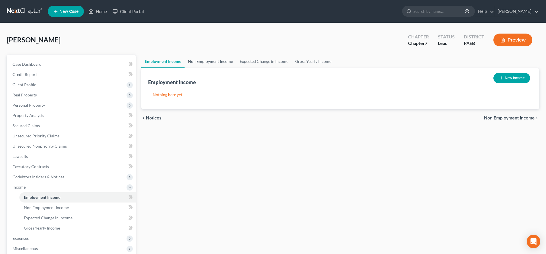
click at [215, 62] on link "Non Employment Income" at bounding box center [210, 62] width 52 height 14
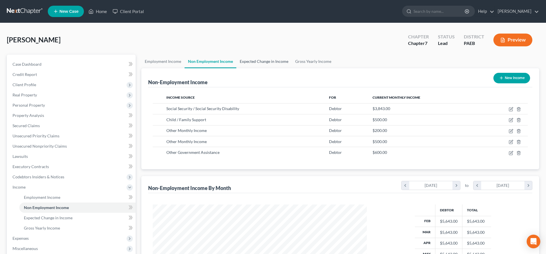
click at [253, 59] on link "Expected Change in Income" at bounding box center [263, 62] width 55 height 14
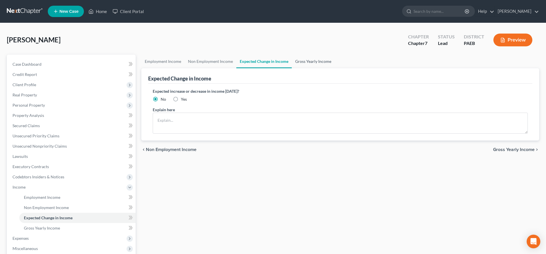
click at [314, 58] on link "Gross Yearly Income" at bounding box center [313, 62] width 43 height 14
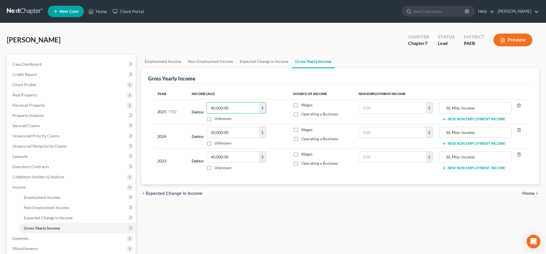
drag, startPoint x: 242, startPoint y: 107, endPoint x: 256, endPoint y: 97, distance: 16.9
click at [254, 102] on input "40,000.00" at bounding box center [233, 107] width 52 height 11
type input "33,000"
click at [530, 195] on span "Home" at bounding box center [528, 193] width 12 height 5
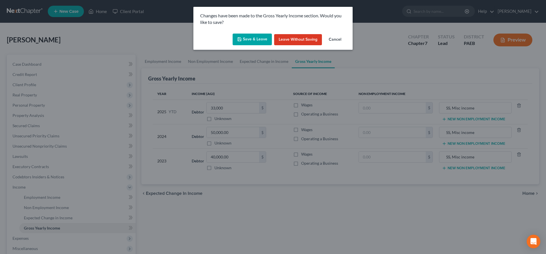
click at [269, 39] on button "Save & Leave" at bounding box center [251, 40] width 39 height 12
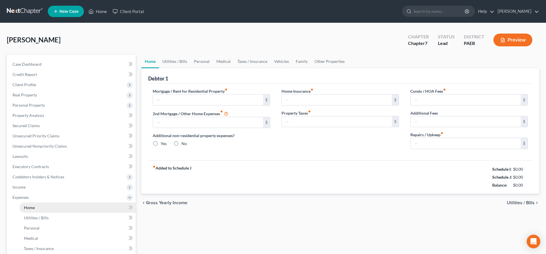
type input "0.00"
radio input "true"
type input "0.00"
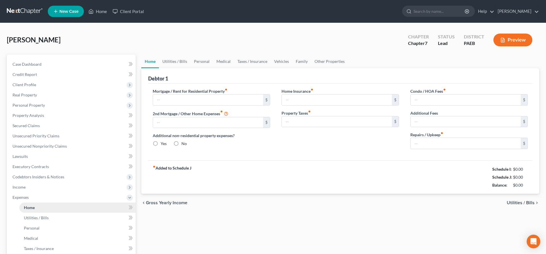
type input "0.00"
click at [173, 101] on input "text" at bounding box center [208, 99] width 110 height 11
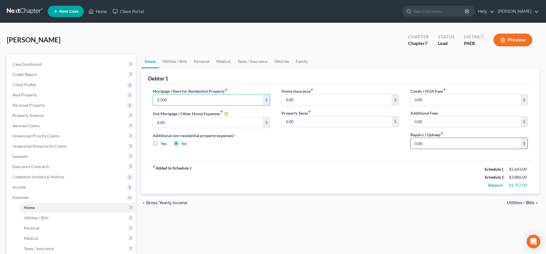
type input "2,500"
click at [433, 143] on input "0.00" at bounding box center [465, 143] width 110 height 11
click at [527, 202] on span "Utilities / Bills" at bounding box center [520, 202] width 28 height 5
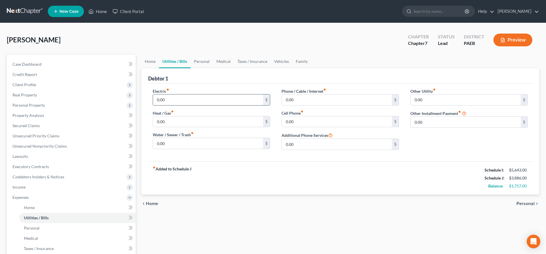
click at [169, 96] on input "0.00" at bounding box center [208, 99] width 110 height 11
type input "50"
drag, startPoint x: 175, startPoint y: 136, endPoint x: 175, endPoint y: 141, distance: 5.1
click at [175, 137] on label "Water / Sewer / Trash fiber_manual_record" at bounding box center [173, 135] width 41 height 6
click at [174, 143] on input "0.00" at bounding box center [208, 143] width 110 height 11
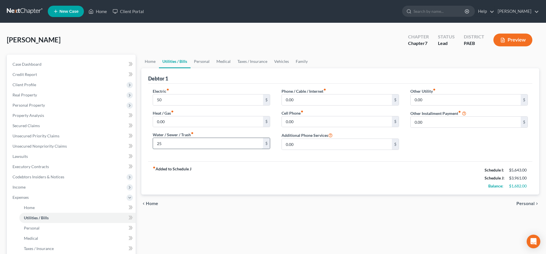
drag, startPoint x: 159, startPoint y: 145, endPoint x: 126, endPoint y: 146, distance: 33.3
click at [153, 144] on input "25" at bounding box center [208, 143] width 110 height 11
type input "150"
click at [320, 99] on input "0.00" at bounding box center [337, 99] width 110 height 11
drag, startPoint x: 294, startPoint y: 100, endPoint x: 256, endPoint y: 99, distance: 37.3
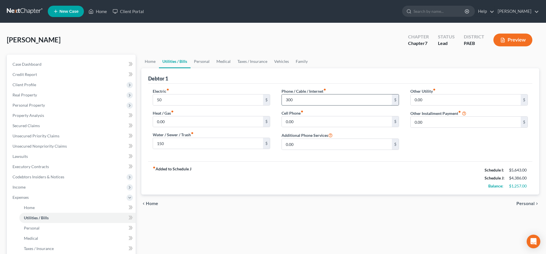
click at [282, 99] on input "300" at bounding box center [337, 99] width 110 height 11
type input "122"
drag, startPoint x: 299, startPoint y: 122, endPoint x: 402, endPoint y: 133, distance: 103.1
click at [392, 127] on input "0.00" at bounding box center [337, 121] width 110 height 11
type input "300"
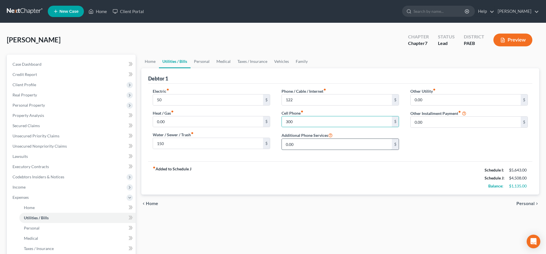
click at [302, 141] on input "0.00" at bounding box center [337, 144] width 110 height 11
click at [153, 201] on span "Home" at bounding box center [152, 203] width 12 height 5
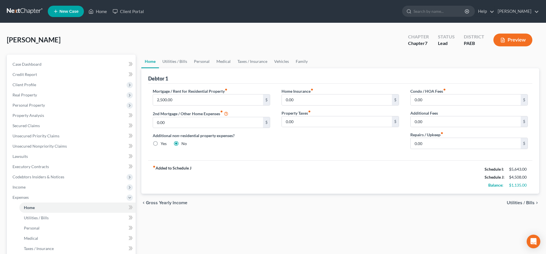
click at [528, 201] on span "Utilities / Bills" at bounding box center [520, 202] width 28 height 5
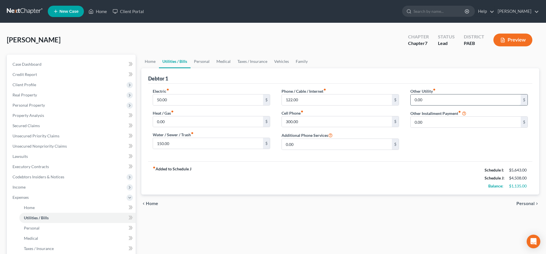
drag, startPoint x: 428, startPoint y: 100, endPoint x: 423, endPoint y: 101, distance: 4.9
click at [423, 101] on input "0.00" at bounding box center [465, 99] width 110 height 11
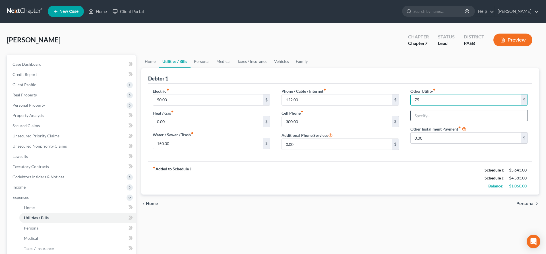
type input "75"
click at [439, 118] on input "text" at bounding box center [468, 115] width 117 height 11
type input "sewer"
click at [521, 202] on span "Personal" at bounding box center [525, 203] width 18 height 5
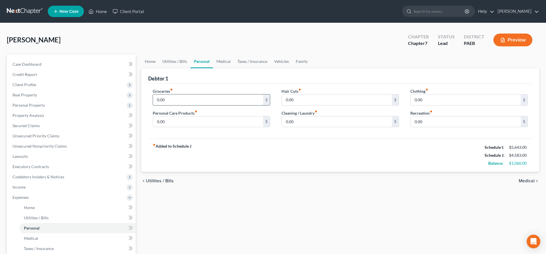
click at [172, 100] on input "0.00" at bounding box center [208, 99] width 110 height 11
type input "700"
click at [299, 100] on input "0.00" at bounding box center [337, 99] width 110 height 11
click at [167, 121] on input "0.00" at bounding box center [208, 121] width 110 height 11
type input "200"
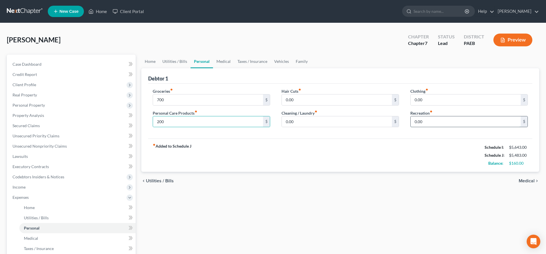
click at [433, 120] on input "0.00" at bounding box center [465, 121] width 110 height 11
type input "100"
click at [443, 101] on input "0.00" at bounding box center [465, 99] width 110 height 11
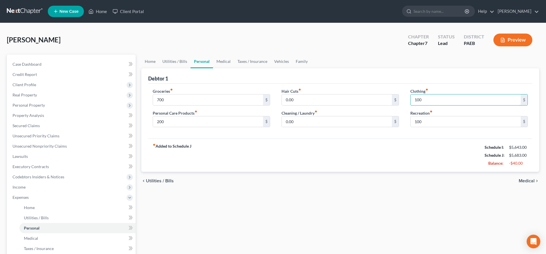
type input "100"
drag, startPoint x: 532, startPoint y: 180, endPoint x: 512, endPoint y: 178, distance: 20.5
click at [529, 182] on span "Medical" at bounding box center [526, 180] width 16 height 5
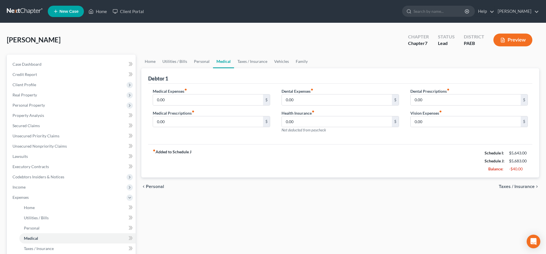
click at [515, 184] on span "Taxes / Insurance" at bounding box center [516, 186] width 36 height 5
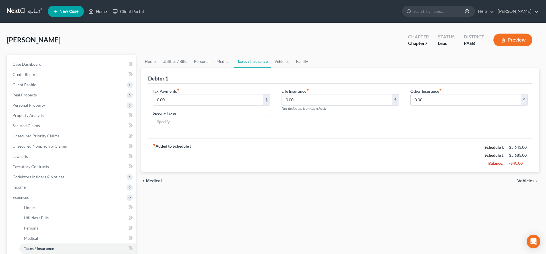
click at [533, 183] on span "Vehicles" at bounding box center [525, 180] width 17 height 5
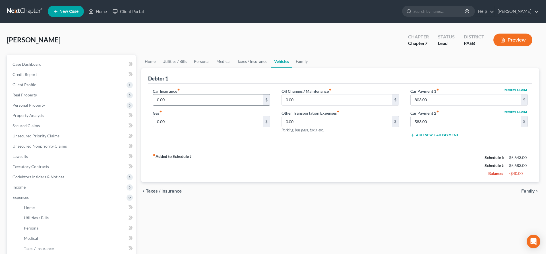
click at [172, 97] on input "0.00" at bounding box center [208, 99] width 110 height 11
type input "300"
click at [172, 122] on input "0.00" at bounding box center [208, 121] width 110 height 11
type input "210"
click at [297, 99] on input "0.00" at bounding box center [337, 99] width 110 height 11
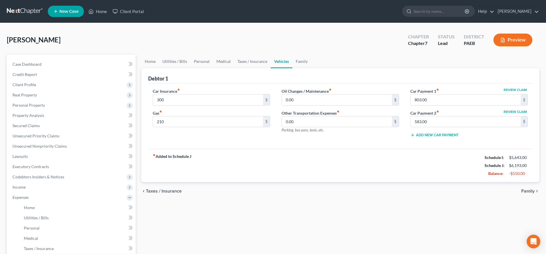
click at [526, 191] on span "Family" at bounding box center [527, 191] width 13 height 5
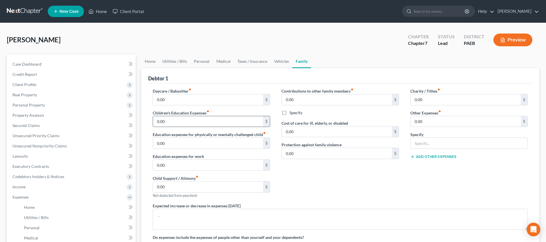
click at [182, 119] on input "0.00" at bounding box center [208, 121] width 110 height 11
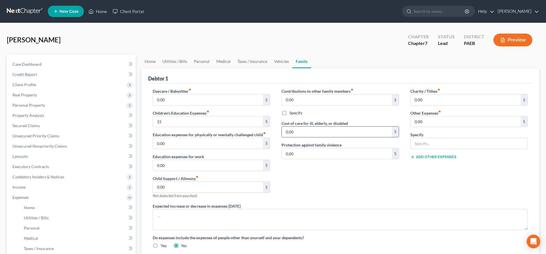
click at [306, 127] on input "0.00" at bounding box center [337, 131] width 110 height 11
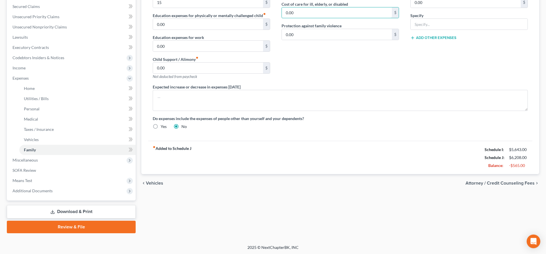
scroll to position [119, 0]
click at [486, 178] on div "chevron_left Vehicles Attorney / Credit Counseling Fees chevron_right" at bounding box center [340, 183] width 398 height 18
click at [487, 184] on span "Attorney / Credit Counseling Fees" at bounding box center [499, 182] width 69 height 5
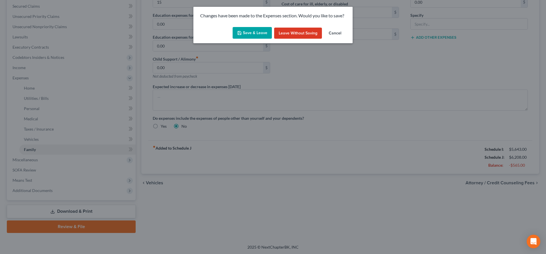
click at [259, 32] on button "Save & Leave" at bounding box center [251, 33] width 39 height 12
type input "15.00"
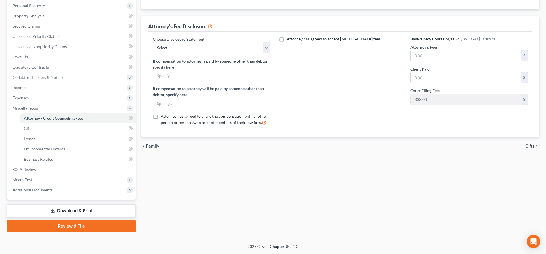
scroll to position [99, 0]
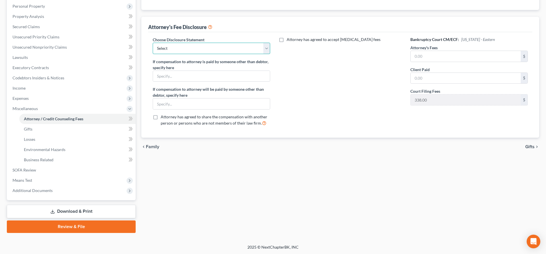
click at [153, 43] on select "Select [PERSON_NAME]" at bounding box center [211, 48] width 117 height 11
select select "0"
click option "[PERSON_NAME]" at bounding box center [0, 0] width 0 height 0
click at [426, 56] on input "text" at bounding box center [465, 56] width 110 height 11
type input "1,700"
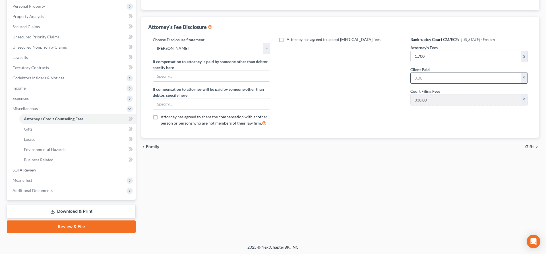
click at [436, 78] on input "text" at bounding box center [465, 78] width 110 height 11
type input "1,700"
click at [236, 75] on input "text" at bounding box center [211, 76] width 117 height 11
click at [529, 147] on span "Gifts" at bounding box center [529, 146] width 9 height 5
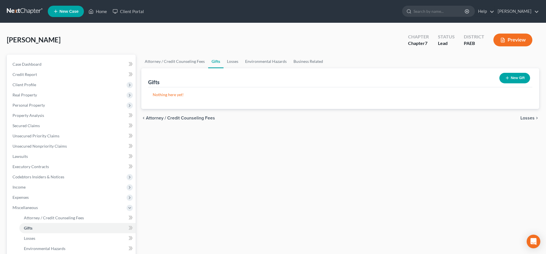
click at [534, 117] on icon "chevron_right" at bounding box center [536, 118] width 5 height 5
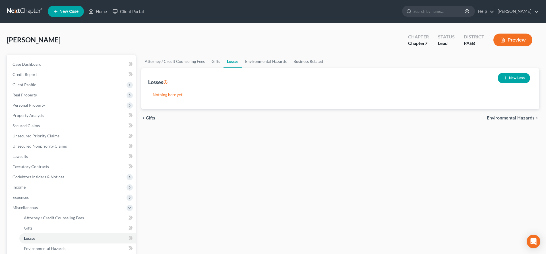
click at [510, 117] on span "Environmental Hazards" at bounding box center [510, 118] width 48 height 5
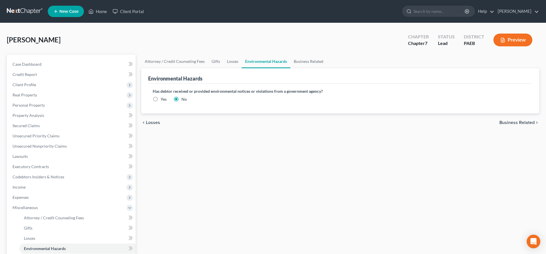
click at [510, 121] on span "Business Related" at bounding box center [516, 122] width 35 height 5
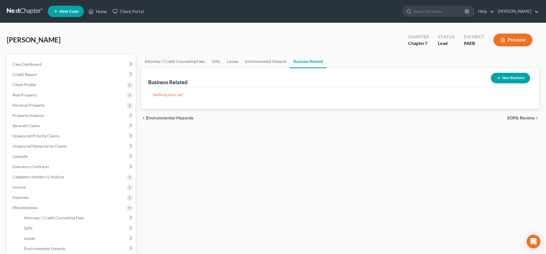
click at [526, 116] on span "SOFA Review" at bounding box center [521, 118] width 28 height 5
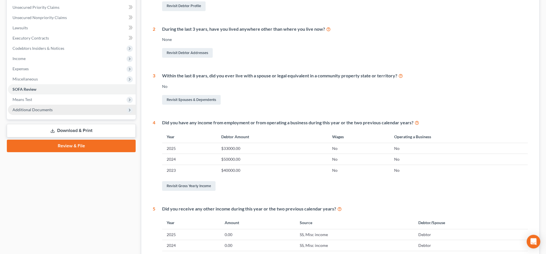
scroll to position [116, 0]
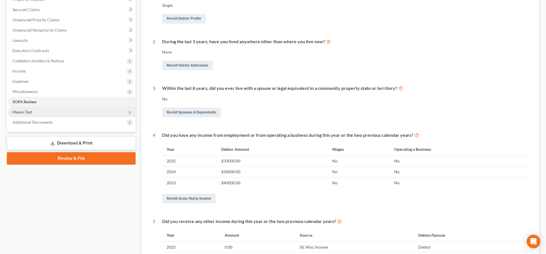
click at [25, 110] on span "Means Test" at bounding box center [23, 111] width 20 height 5
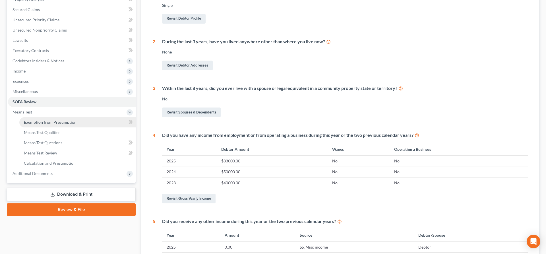
click at [54, 122] on span "Exemption from Presumption" at bounding box center [50, 122] width 53 height 5
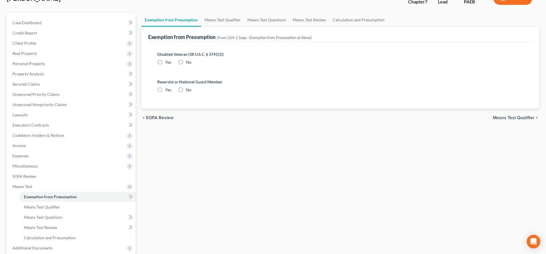
scroll to position [41, 0]
click at [186, 61] on label "No" at bounding box center [188, 63] width 5 height 6
click at [188, 61] on input "No" at bounding box center [190, 62] width 4 height 4
radio input "true"
click at [186, 88] on label "No" at bounding box center [188, 91] width 5 height 6
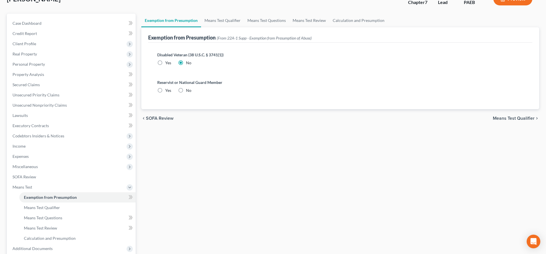
click at [188, 88] on input "No" at bounding box center [190, 90] width 4 height 4
radio input "true"
click at [517, 120] on span "Means Test Qualifier" at bounding box center [513, 118] width 42 height 5
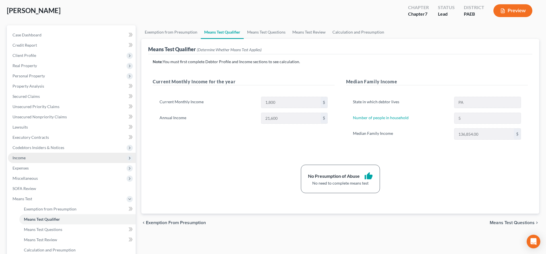
scroll to position [29, 0]
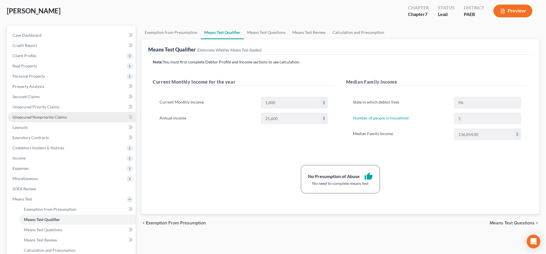
click at [27, 117] on span "Unsecured Nonpriority Claims" at bounding box center [40, 117] width 54 height 5
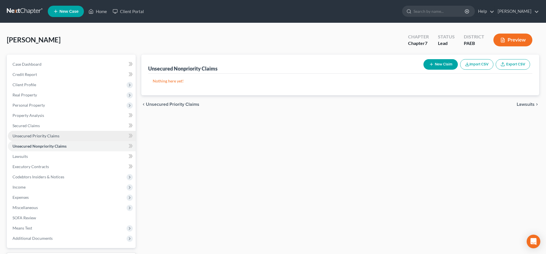
click at [41, 135] on span "Unsecured Priority Claims" at bounding box center [36, 135] width 47 height 5
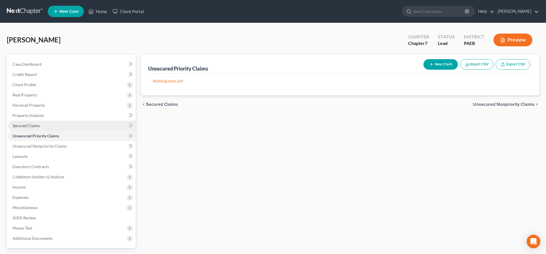
click at [26, 126] on span "Secured Claims" at bounding box center [26, 125] width 27 height 5
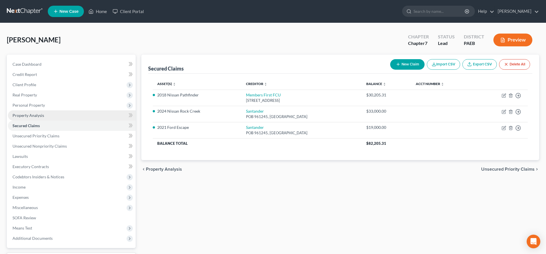
click at [27, 115] on span "Property Analysis" at bounding box center [29, 115] width 32 height 5
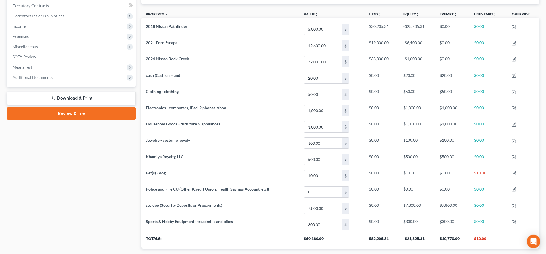
scroll to position [195, 0]
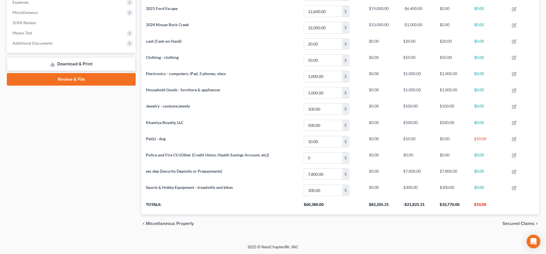
click at [87, 62] on link "Download & Print" at bounding box center [71, 63] width 129 height 13
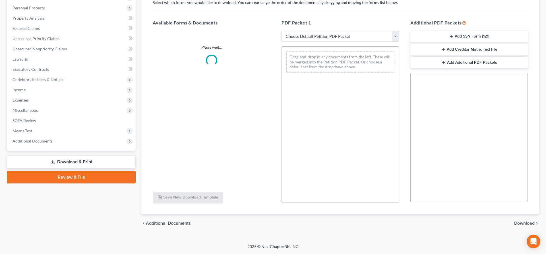
scroll to position [97, 0]
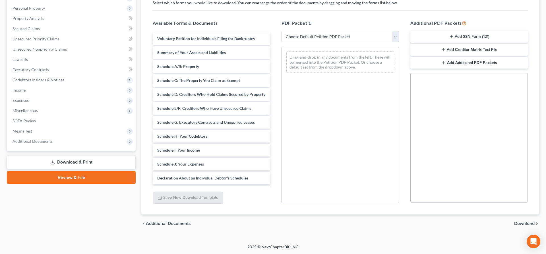
click at [281, 31] on select "Choose Default Petition PDF Packet Complete Bankruptcy Petition (all forms and …" at bounding box center [339, 36] width 117 height 11
select select "5"
click option "lsr" at bounding box center [0, 0] width 0 height 0
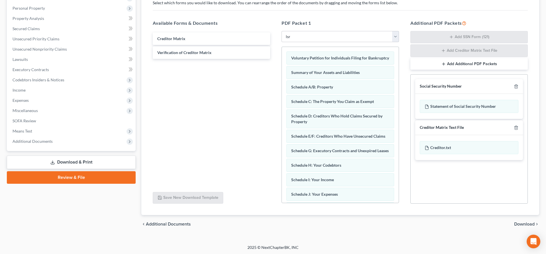
click at [517, 222] on span "Download" at bounding box center [524, 224] width 20 height 5
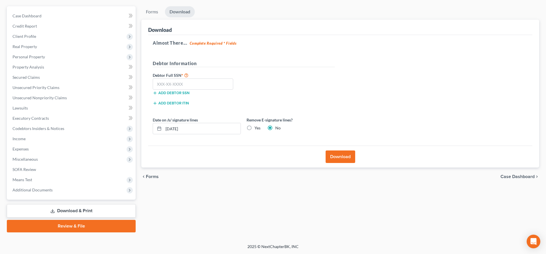
scroll to position [48, 0]
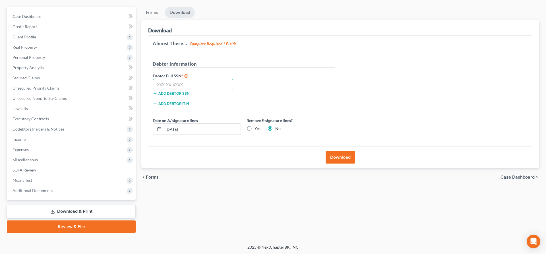
click at [158, 84] on input "text" at bounding box center [193, 84] width 80 height 11
type input "168-72-0986"
click at [342, 157] on button "Download" at bounding box center [340, 157] width 30 height 13
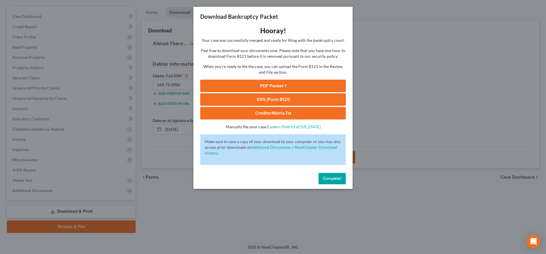
click at [287, 83] on link "PDF Packet 1" at bounding box center [272, 86] width 145 height 13
